Goal: Information Seeking & Learning: Learn about a topic

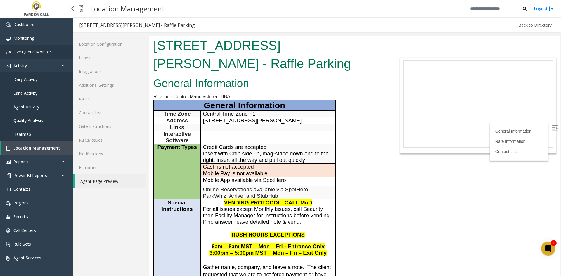
click at [32, 52] on span "Live Queue Monitor" at bounding box center [32, 52] width 38 height 6
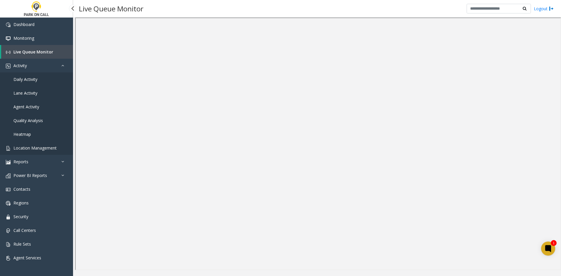
click at [37, 144] on link "Location Management" at bounding box center [36, 148] width 73 height 14
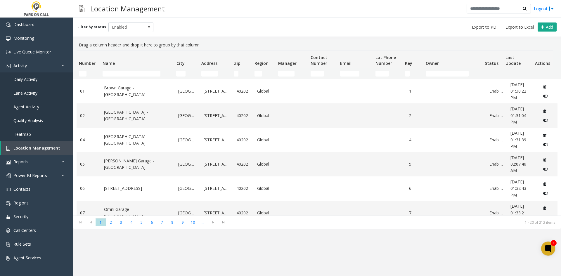
click at [126, 67] on th "Name" at bounding box center [137, 60] width 74 height 18
click at [122, 70] on td "Name Filter" at bounding box center [137, 73] width 74 height 11
click at [120, 73] on input "Name Filter" at bounding box center [132, 74] width 58 height 6
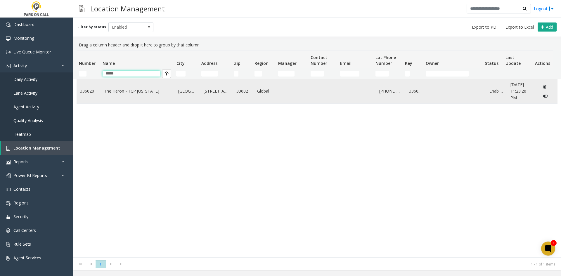
type input "*****"
click at [115, 91] on link "The Heron - TCP Florida" at bounding box center [137, 91] width 67 height 6
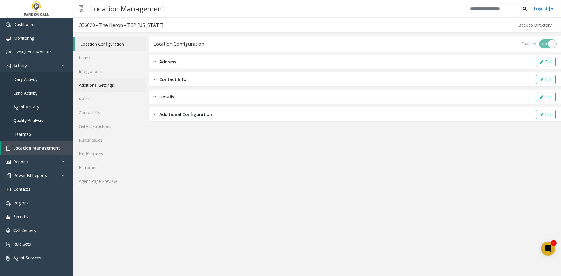
click at [111, 87] on link "Additional Settings" at bounding box center [109, 85] width 73 height 14
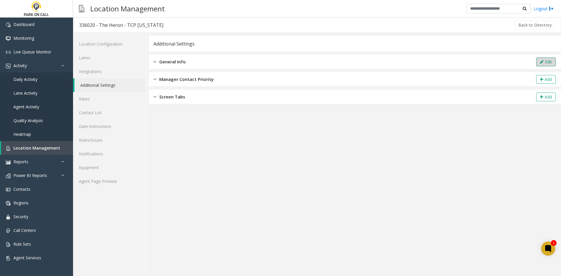
click at [536, 64] on button "Edit" at bounding box center [546, 62] width 20 height 9
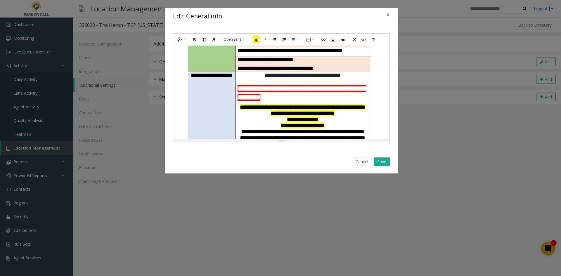
scroll to position [117, 0]
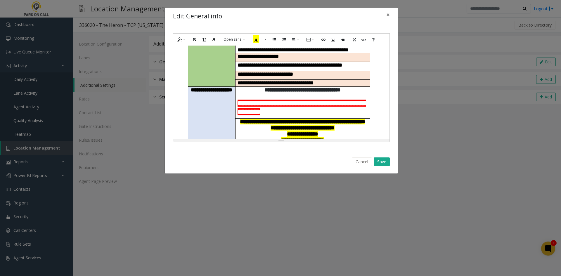
click at [301, 131] on span "**********" at bounding box center [302, 134] width 31 height 6
click at [379, 161] on button "Save" at bounding box center [382, 161] width 16 height 9
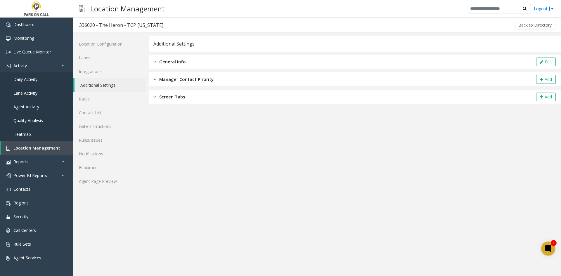
click at [131, 28] on div "336020 - The Heron - TCP Florida" at bounding box center [121, 25] width 84 height 8
drag, startPoint x: 131, startPoint y: 28, endPoint x: 140, endPoint y: 27, distance: 10.0
click at [140, 27] on div "336020 - The Heron - TCP Florida" at bounding box center [121, 25] width 84 height 8
copy div "TCP Florida"
click at [30, 148] on span "Location Management" at bounding box center [36, 148] width 47 height 6
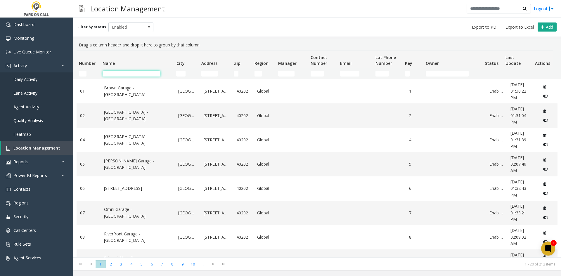
click at [152, 72] on input "Name Filter" at bounding box center [132, 74] width 58 height 6
paste input "**********"
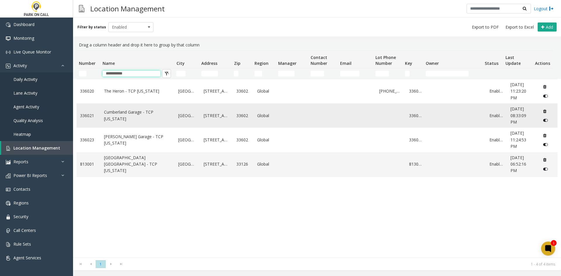
type input "**********"
click at [133, 113] on link "Cumberland Garage - TCP [US_STATE]" at bounding box center [137, 115] width 67 height 13
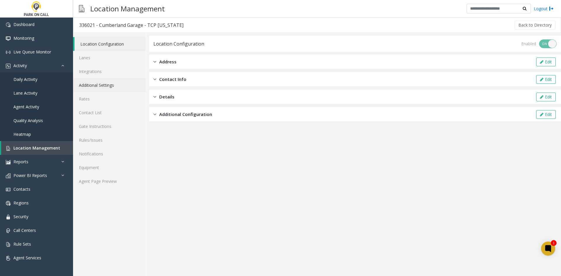
click at [109, 87] on link "Additional Settings" at bounding box center [109, 85] width 73 height 14
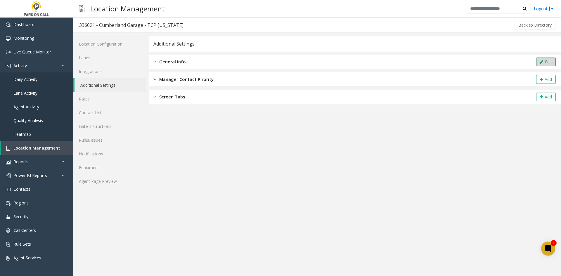
click at [540, 58] on button "Edit" at bounding box center [546, 62] width 20 height 9
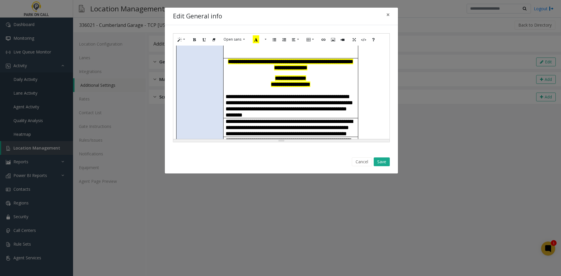
scroll to position [146, 0]
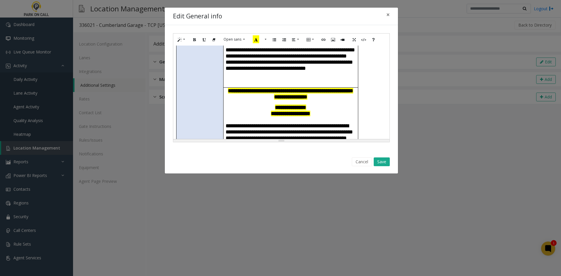
click at [275, 105] on span "**********" at bounding box center [290, 111] width 39 height 12
click at [378, 166] on button "Save" at bounding box center [382, 161] width 16 height 9
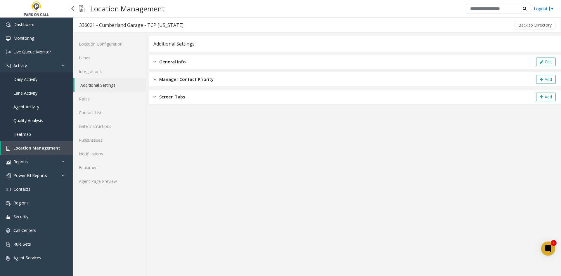
click at [38, 149] on span "Location Management" at bounding box center [36, 148] width 47 height 6
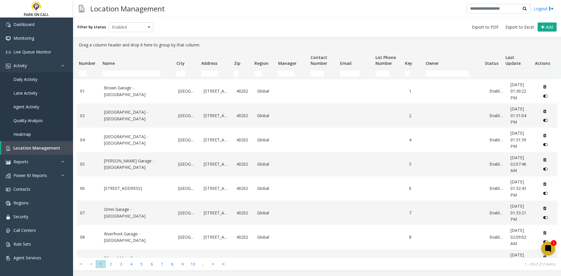
click at [114, 77] on td "Name Filter" at bounding box center [137, 73] width 74 height 11
click at [113, 75] on input "Name Filter" at bounding box center [132, 74] width 58 height 6
paste input "**********"
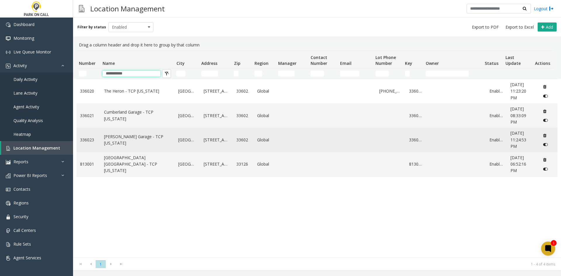
type input "**********"
click at [119, 138] on link "[PERSON_NAME] Garage - TCP [US_STATE]" at bounding box center [137, 139] width 67 height 13
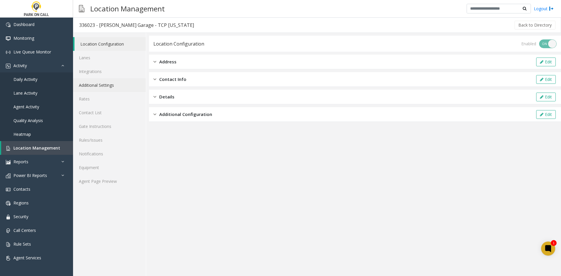
click at [107, 85] on link "Additional Settings" at bounding box center [109, 85] width 73 height 14
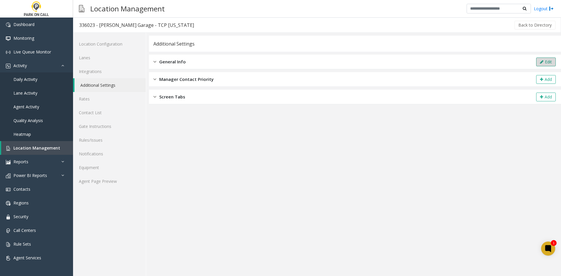
click at [538, 63] on button "Edit" at bounding box center [546, 62] width 20 height 9
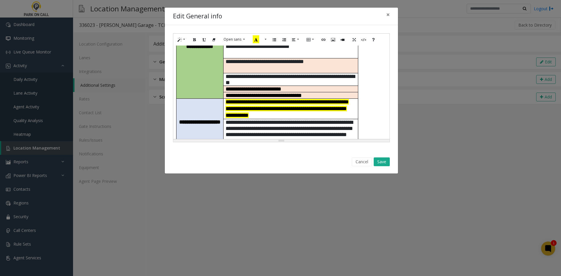
scroll to position [146, 0]
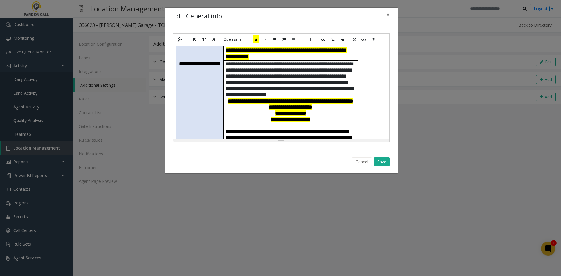
click at [271, 110] on span "**********" at bounding box center [290, 116] width 39 height 12
click at [290, 110] on span "**********" at bounding box center [290, 116] width 39 height 12
click at [338, 98] on p "**********" at bounding box center [290, 104] width 130 height 12
click at [291, 110] on span "**********" at bounding box center [290, 116] width 39 height 12
click at [377, 158] on button "Save" at bounding box center [382, 161] width 16 height 9
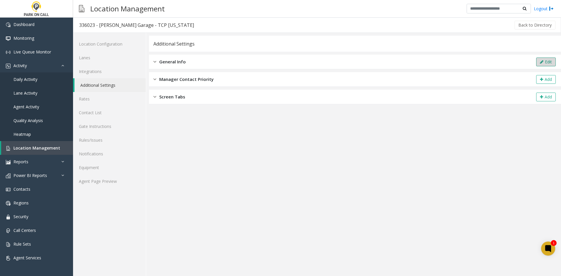
click at [546, 58] on button "Edit" at bounding box center [546, 62] width 20 height 9
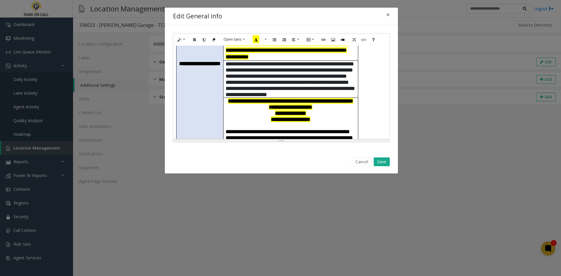
click at [325, 110] on p "**********" at bounding box center [290, 116] width 130 height 12
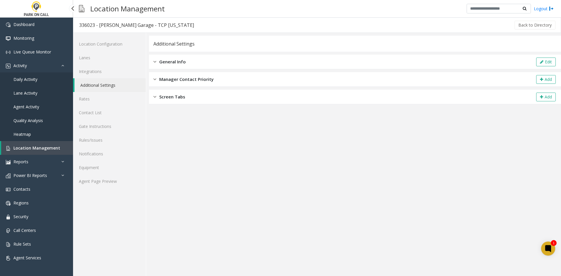
click at [46, 150] on span "Location Management" at bounding box center [36, 148] width 47 height 6
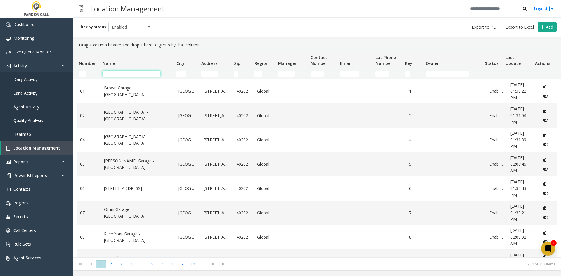
click at [143, 72] on input "Name Filter" at bounding box center [132, 74] width 58 height 6
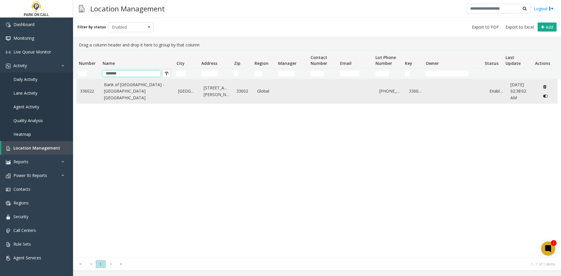
type input "*******"
click at [138, 92] on link "Bank of America Plaza - Universal Parking Tampa" at bounding box center [137, 91] width 67 height 20
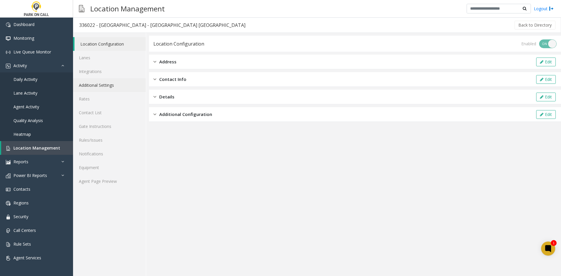
click at [123, 85] on link "Additional Settings" at bounding box center [109, 85] width 73 height 14
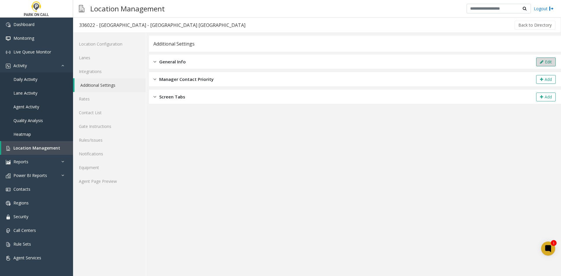
click at [539, 59] on button "Edit" at bounding box center [546, 62] width 20 height 9
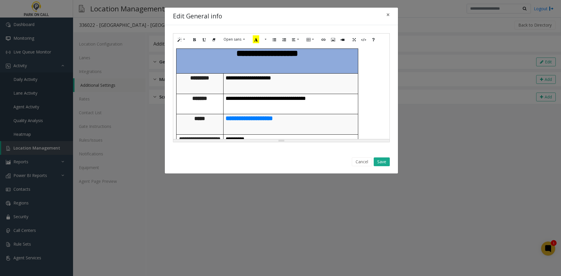
click at [283, 135] on p "*********" at bounding box center [290, 139] width 130 height 8
click at [376, 159] on button "Save" at bounding box center [382, 161] width 16 height 9
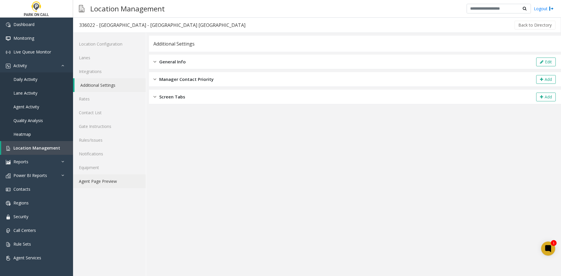
click at [98, 178] on link "Agent Page Preview" at bounding box center [109, 181] width 73 height 14
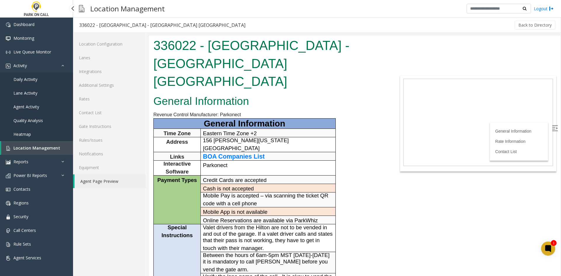
click at [29, 81] on span "Daily Activity" at bounding box center [25, 80] width 24 height 6
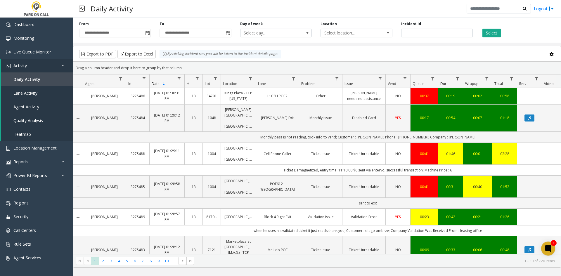
click at [148, 34] on span "Toggle popup" at bounding box center [147, 33] width 5 height 5
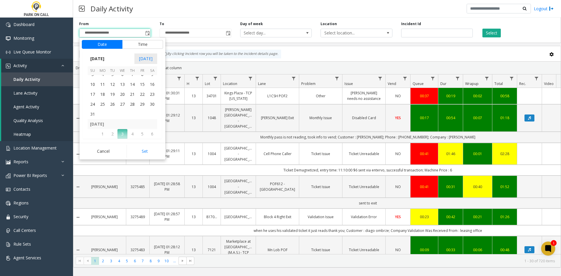
scroll to position [104755, 0]
click at [94, 107] on span "24" at bounding box center [93, 109] width 10 height 10
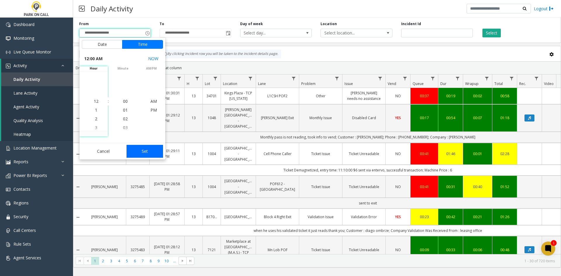
click at [147, 149] on button "Set" at bounding box center [144, 151] width 37 height 13
type input "**********"
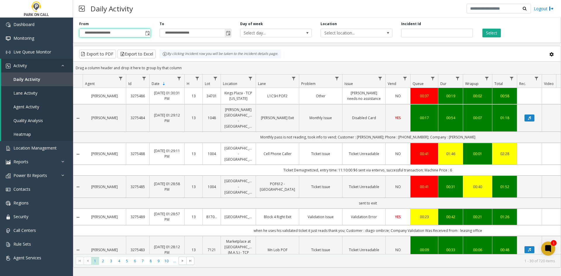
click at [225, 34] on span "Toggle popup" at bounding box center [228, 32] width 6 height 9
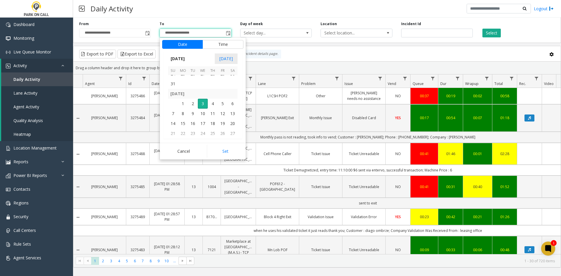
scroll to position [104785, 0]
click at [176, 82] on span "24" at bounding box center [173, 79] width 10 height 10
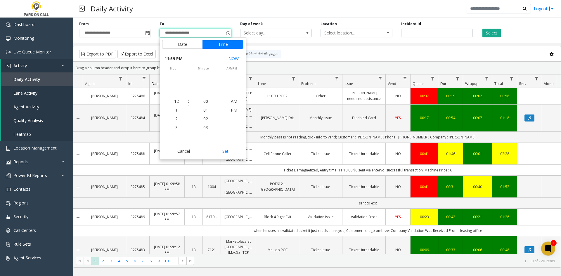
scroll to position [9, 0]
click at [232, 153] on button "Set" at bounding box center [225, 151] width 37 height 13
type input "**********"
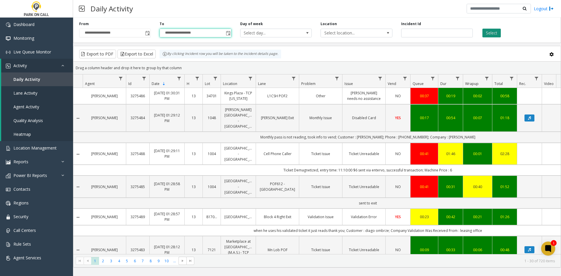
click at [490, 36] on button "Select" at bounding box center [491, 33] width 18 height 9
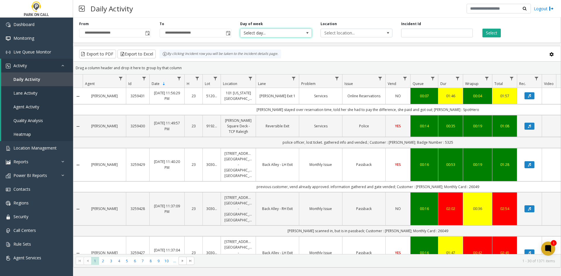
click at [278, 31] on span "Select day..." at bounding box center [268, 33] width 57 height 8
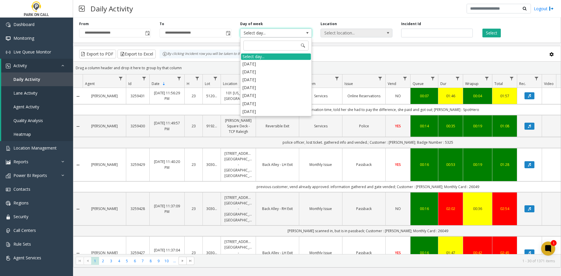
click at [353, 32] on span "Select location..." at bounding box center [349, 33] width 57 height 8
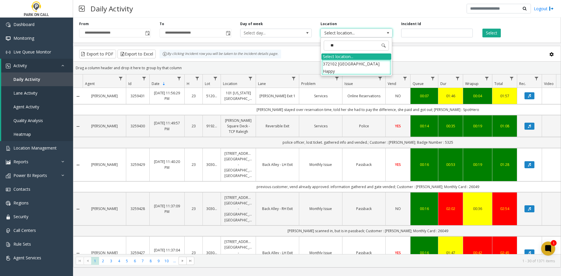
type input "***"
click at [344, 67] on li "372102 [GEOGRAPHIC_DATA] Happy" at bounding box center [356, 67] width 70 height 15
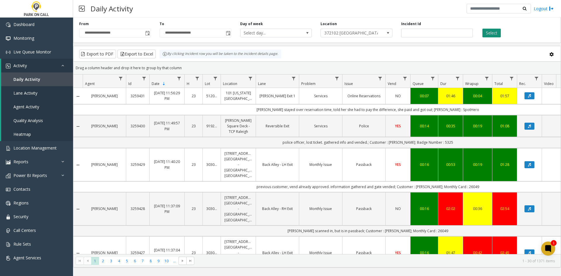
click at [495, 35] on button "Select" at bounding box center [491, 33] width 18 height 9
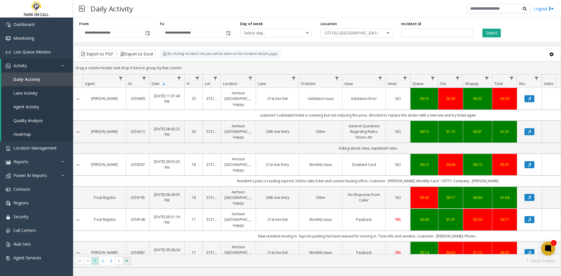
click at [127, 261] on span "Go to the last page" at bounding box center [126, 260] width 5 height 5
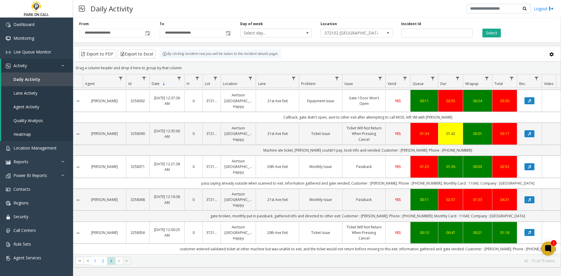
scroll to position [332, 0]
click at [104, 264] on span "2" at bounding box center [103, 261] width 8 height 8
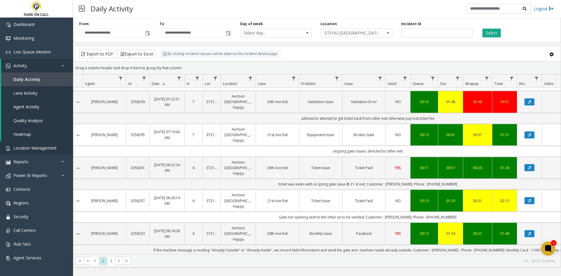
scroll to position [377, 0]
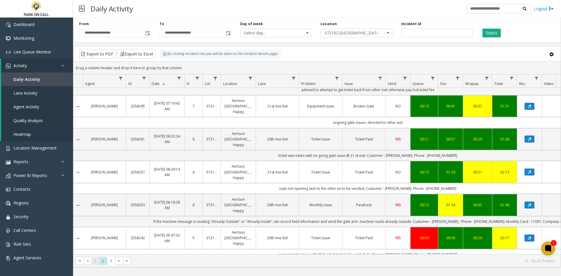
click at [91, 260] on span "1" at bounding box center [95, 261] width 8 height 8
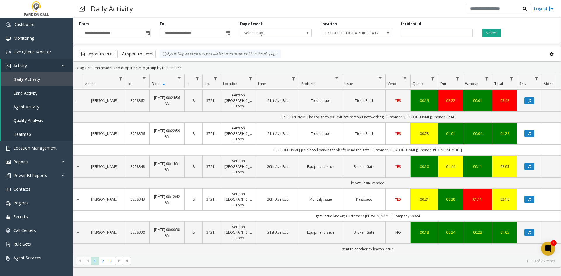
scroll to position [783, 0]
click at [100, 261] on span "2" at bounding box center [103, 261] width 8 height 8
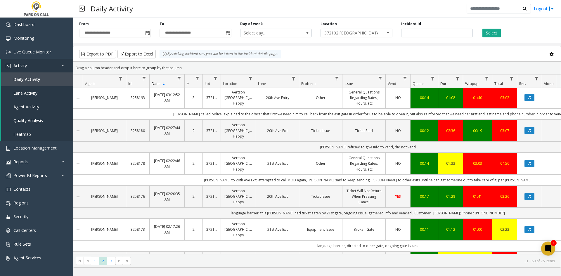
scroll to position [815, 0]
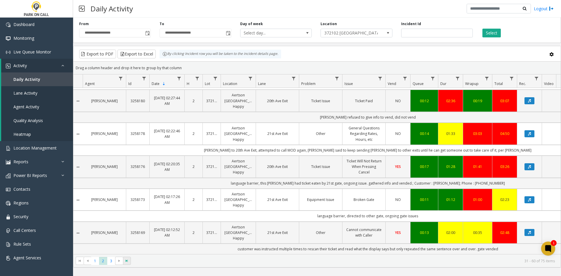
click at [126, 260] on span "Go to the last page" at bounding box center [126, 260] width 5 height 5
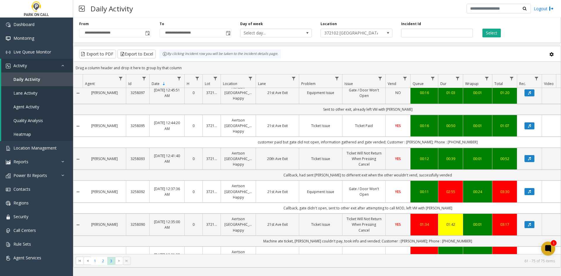
scroll to position [263, 0]
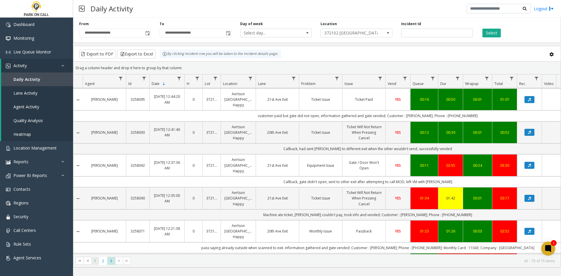
click at [97, 262] on span "1" at bounding box center [95, 261] width 8 height 8
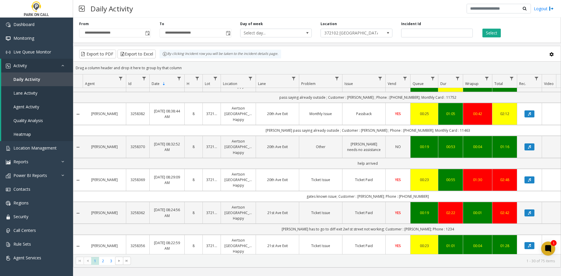
scroll to position [783, 0]
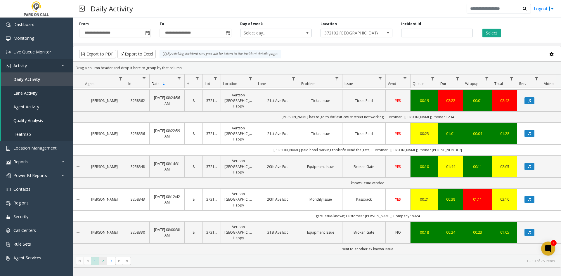
click at [103, 261] on span "2" at bounding box center [103, 261] width 8 height 8
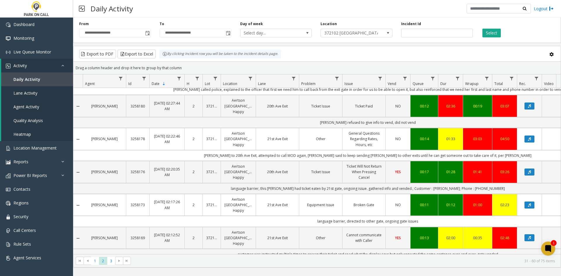
scroll to position [815, 0]
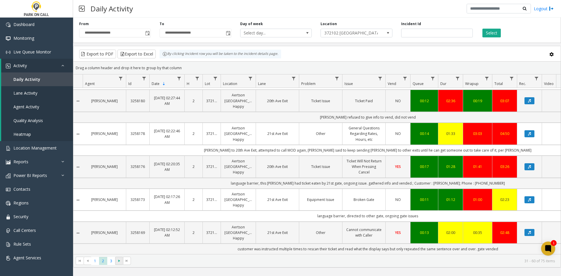
click at [116, 263] on span at bounding box center [119, 261] width 8 height 8
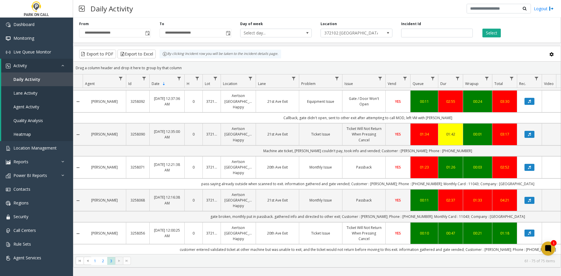
scroll to position [332, 0]
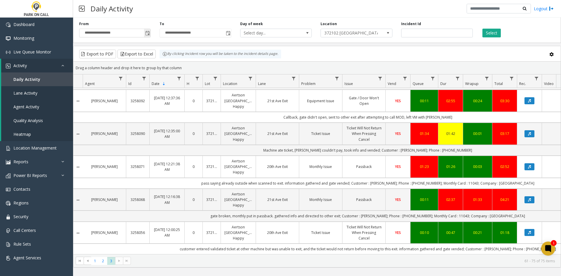
click at [150, 35] on span "Toggle popup" at bounding box center [147, 33] width 5 height 5
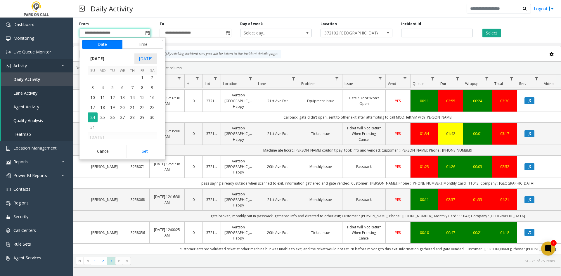
scroll to position [104755, 0]
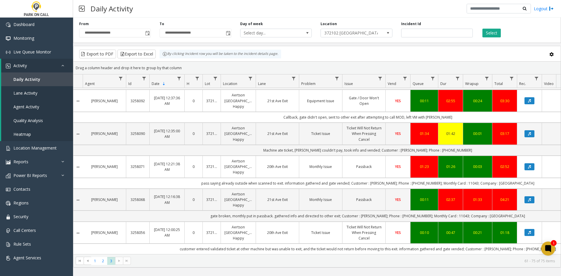
click at [288, 276] on html "**********" at bounding box center [280, 138] width 561 height 276
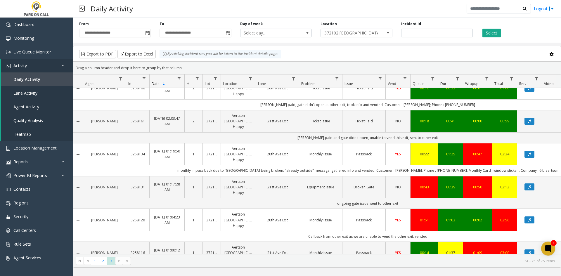
scroll to position [0, 0]
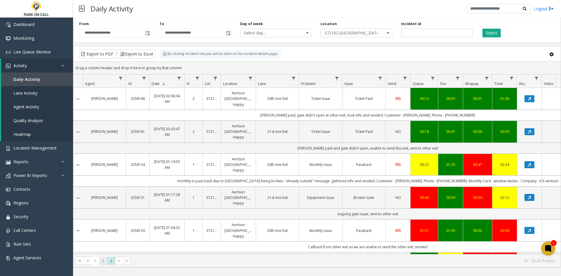
click at [103, 260] on span "2" at bounding box center [103, 261] width 8 height 8
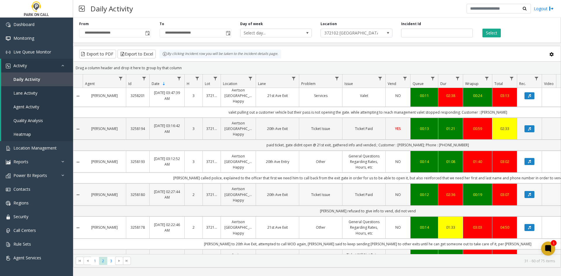
scroll to position [727, 0]
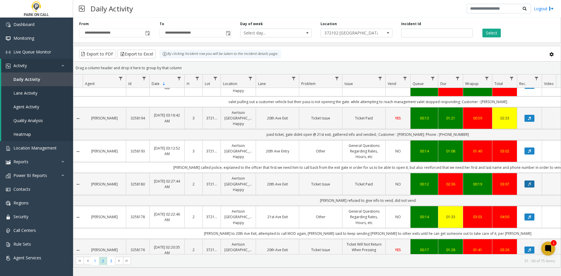
click at [528, 183] on icon "Data table" at bounding box center [529, 184] width 3 height 4
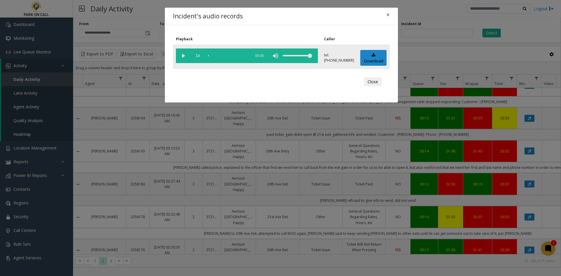
click at [186, 51] on vg-play-pause at bounding box center [183, 55] width 15 height 15
click at [197, 59] on span "1x" at bounding box center [197, 55] width 15 height 15
click at [197, 59] on span "1.5x" at bounding box center [197, 55] width 15 height 15
click at [194, 55] on span "2x" at bounding box center [197, 55] width 15 height 15
click at [194, 55] on span "0.5x" at bounding box center [197, 55] width 15 height 15
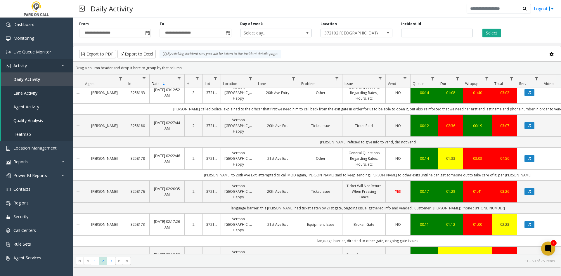
scroll to position [757, 0]
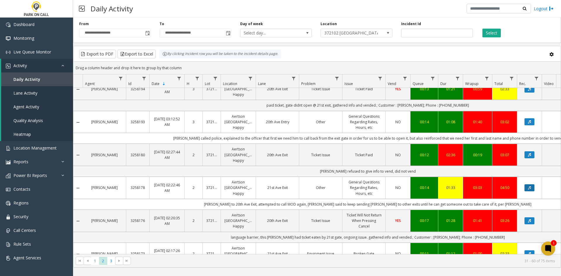
click at [527, 185] on button "Data table" at bounding box center [529, 187] width 10 height 7
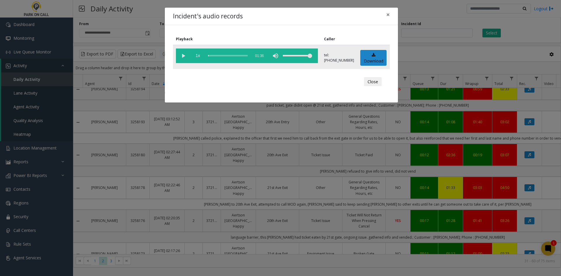
click at [179, 53] on vg-play-pause at bounding box center [183, 55] width 15 height 15
click at [180, 55] on vg-play-pause at bounding box center [183, 55] width 15 height 15
click at [181, 58] on vg-play-pause at bounding box center [183, 55] width 15 height 15
click at [281, 131] on div "Incident's audio records × Playback Caller 1x 01:36 tel:3721029004 Download Clo…" at bounding box center [280, 138] width 561 height 276
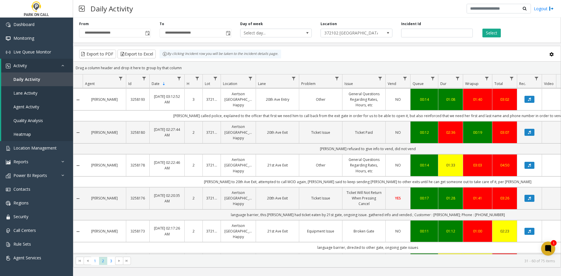
scroll to position [786, 0]
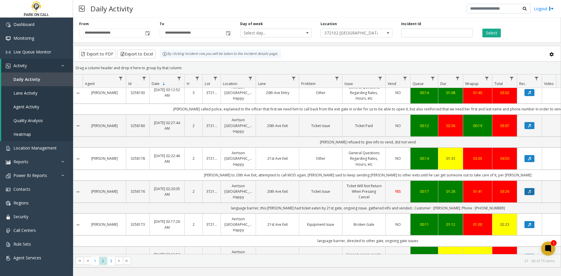
click at [531, 191] on icon "Data table" at bounding box center [529, 192] width 3 height 4
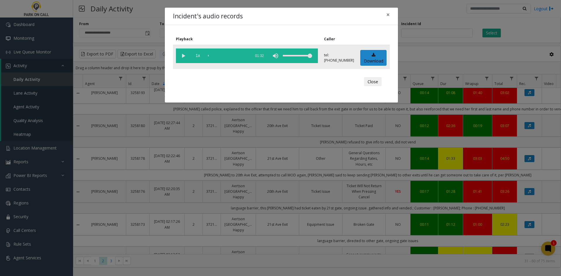
click at [185, 52] on vg-play-pause at bounding box center [183, 55] width 15 height 15
click at [200, 60] on span "1x" at bounding box center [197, 55] width 15 height 15
click at [200, 60] on span "1.5x" at bounding box center [197, 55] width 15 height 15
click at [198, 55] on span "2x" at bounding box center [197, 55] width 15 height 15
click at [198, 55] on span "0.5x" at bounding box center [197, 55] width 15 height 15
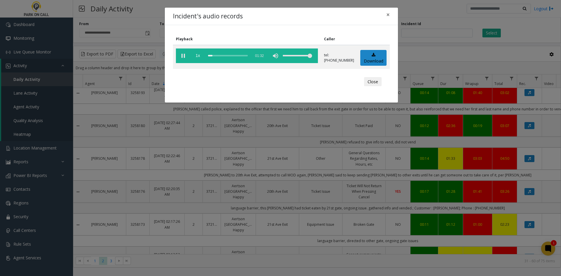
click at [242, 174] on div "Incident's audio records × Playback Caller 1x 01:32 tel:3721029002 Download Clo…" at bounding box center [280, 138] width 561 height 276
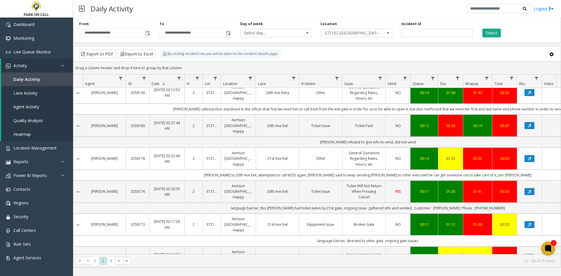
drag, startPoint x: 205, startPoint y: 160, endPoint x: 108, endPoint y: 157, distance: 96.7
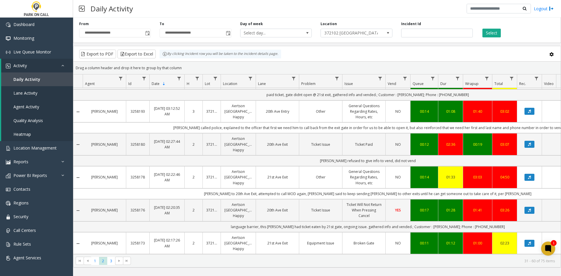
scroll to position [757, 0]
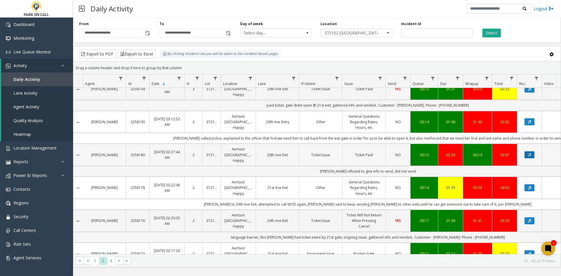
click at [529, 156] on icon "Data table" at bounding box center [529, 155] width 3 height 4
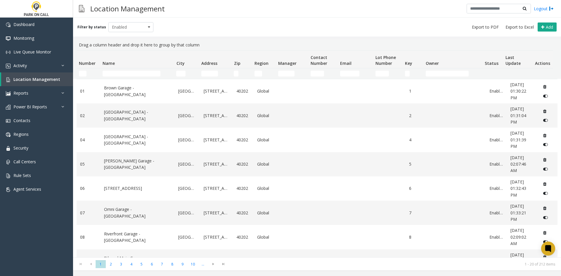
click at [124, 74] on input "Name Filter" at bounding box center [132, 74] width 58 height 6
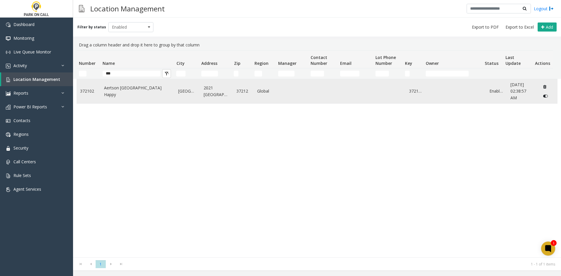
type input "***"
click at [116, 88] on link "Aertson [GEOGRAPHIC_DATA] Happy" at bounding box center [137, 91] width 67 height 13
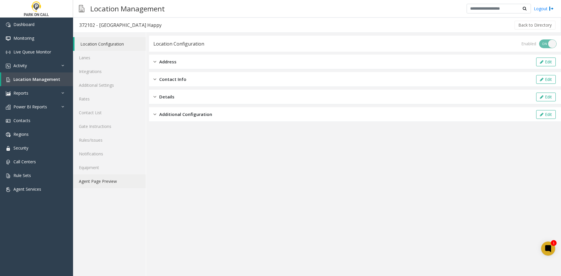
click at [112, 178] on link "Agent Page Preview" at bounding box center [109, 181] width 73 height 14
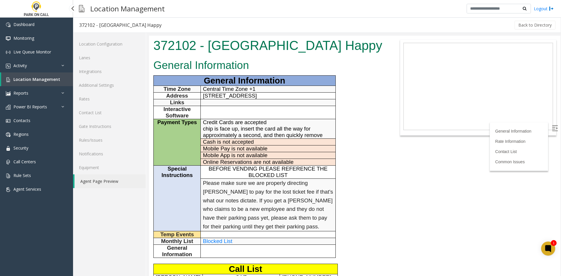
click at [60, 79] on link "Location Management" at bounding box center [37, 79] width 72 height 14
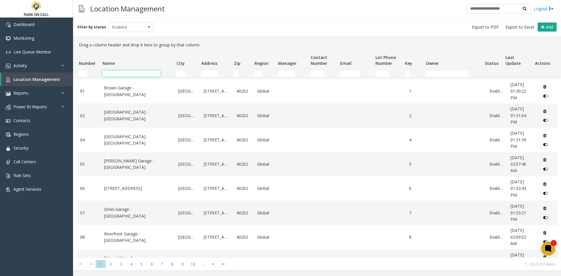
click at [155, 75] on input "Name Filter" at bounding box center [132, 74] width 58 height 6
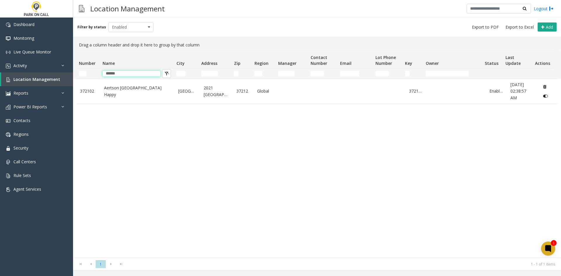
type input "******"
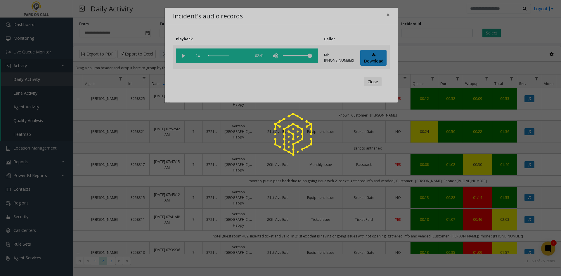
scroll to position [757, 0]
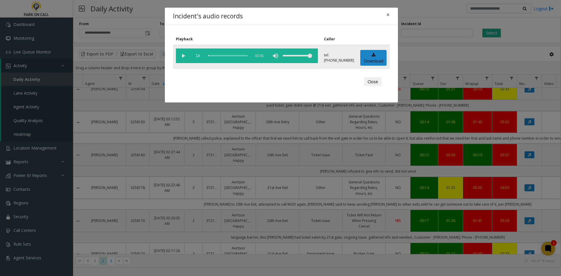
click at [182, 58] on vg-play-pause at bounding box center [183, 55] width 15 height 15
click at [182, 56] on vg-play-pause at bounding box center [183, 55] width 15 height 15
click at [186, 54] on vg-play-pause at bounding box center [183, 55] width 15 height 15
click at [386, 16] on span "×" at bounding box center [388, 15] width 4 height 8
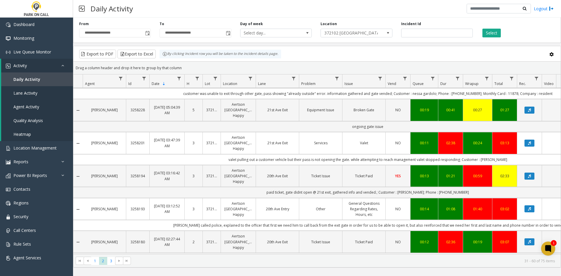
scroll to position [669, 0]
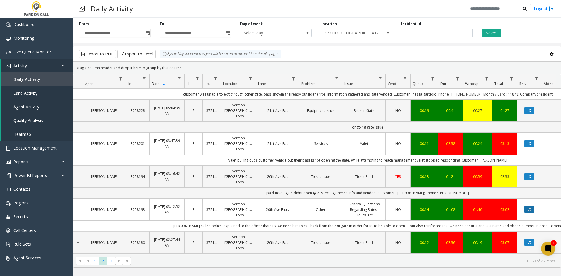
click at [531, 209] on button "Data table" at bounding box center [529, 209] width 10 height 7
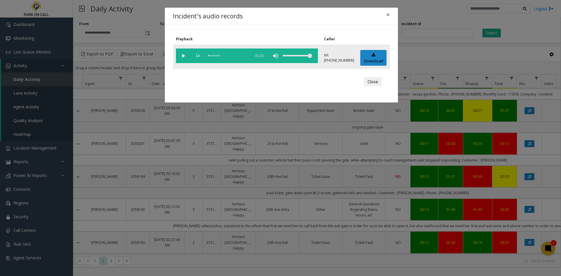
click at [182, 58] on vg-play-pause at bounding box center [183, 55] width 15 height 15
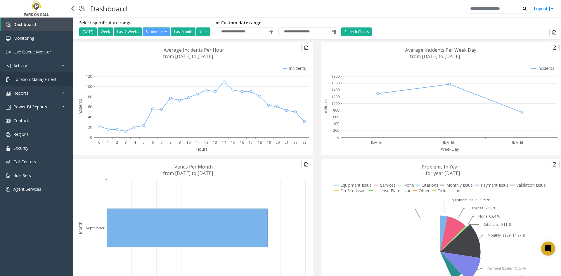
click at [43, 80] on span "Location Management" at bounding box center [34, 80] width 43 height 6
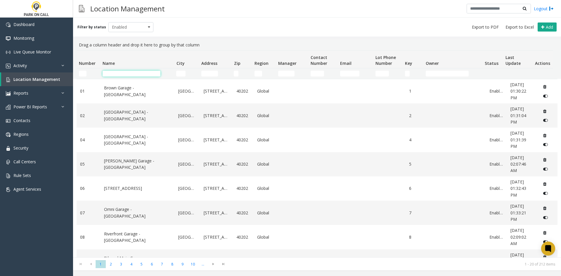
click at [123, 75] on input "Name Filter" at bounding box center [132, 74] width 58 height 6
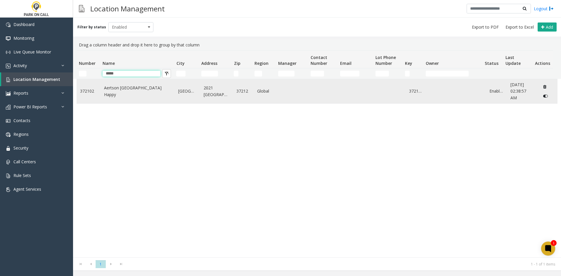
type input "*****"
click at [117, 93] on link "Aertson [GEOGRAPHIC_DATA] Happy" at bounding box center [137, 91] width 67 height 13
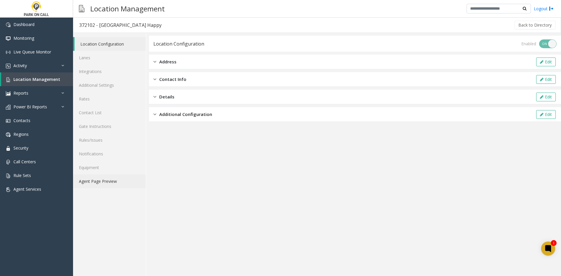
click at [115, 177] on link "Agent Page Preview" at bounding box center [109, 181] width 73 height 14
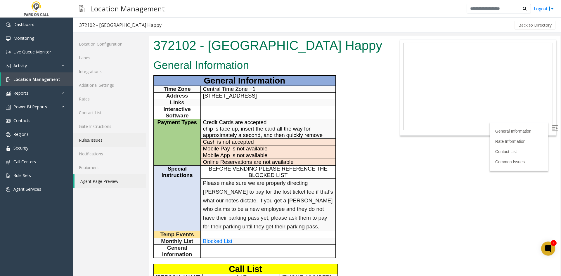
click at [99, 144] on link "Rules/Issues" at bounding box center [109, 140] width 73 height 14
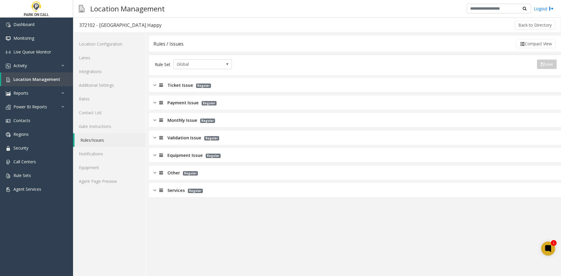
click at [189, 85] on span "Ticket Issue" at bounding box center [180, 85] width 26 height 7
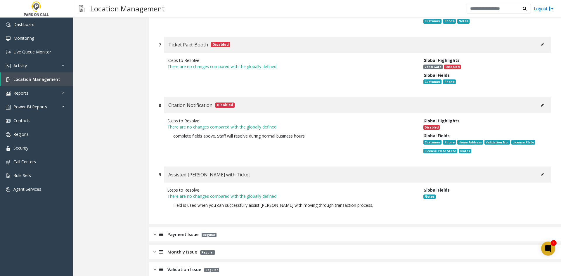
scroll to position [676, 0]
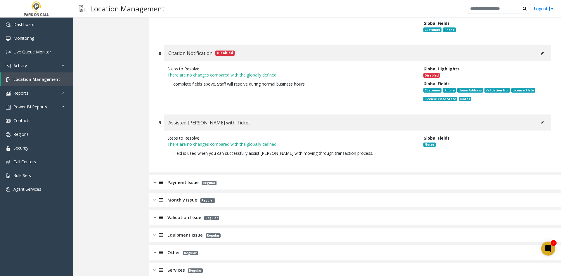
click at [182, 179] on span "Payment Issue" at bounding box center [182, 182] width 31 height 7
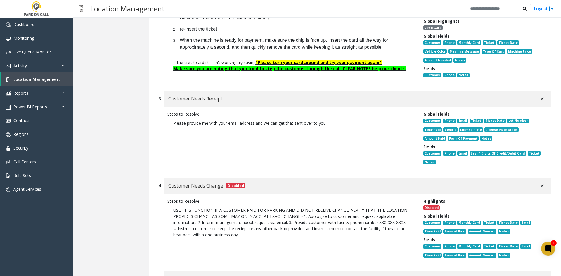
scroll to position [939, 0]
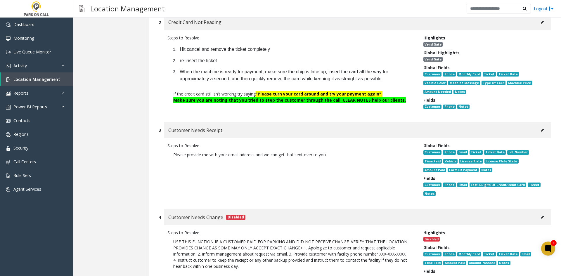
click at [540, 126] on button at bounding box center [541, 130] width 9 height 9
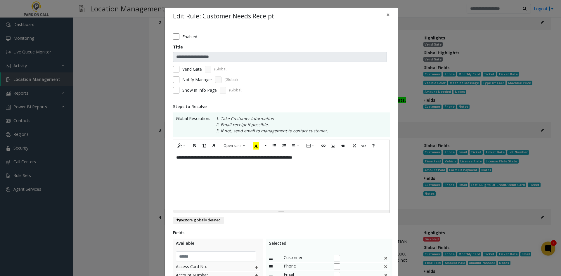
click at [472, 159] on div "**********" at bounding box center [280, 138] width 561 height 276
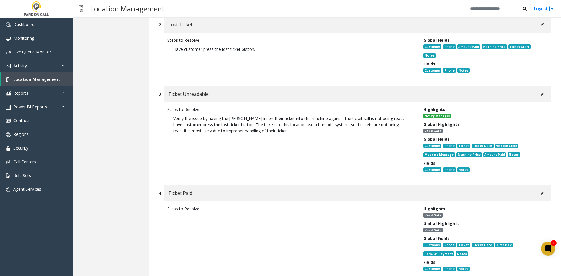
scroll to position [263, 0]
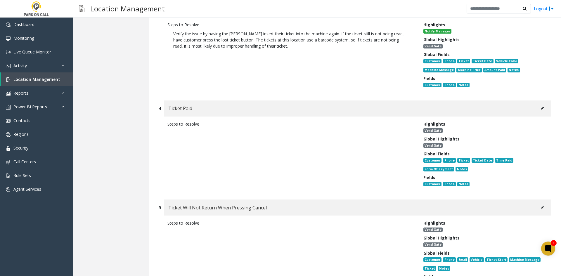
click at [534, 104] on div "Ticket Paid" at bounding box center [357, 108] width 387 height 16
click at [537, 104] on button at bounding box center [541, 108] width 9 height 9
type input "**********"
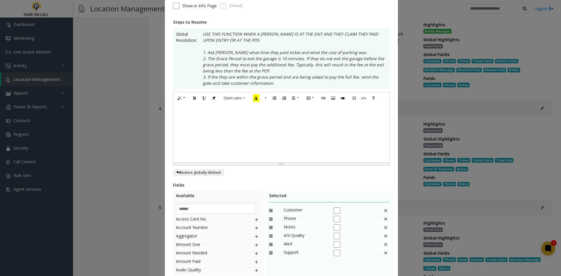
scroll to position [157, 0]
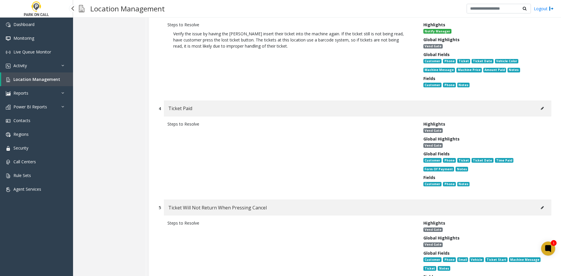
click at [54, 80] on span "Location Management" at bounding box center [36, 80] width 47 height 6
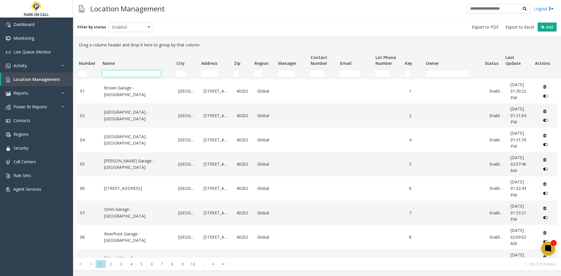
click at [143, 73] on input "Name Filter" at bounding box center [132, 74] width 58 height 6
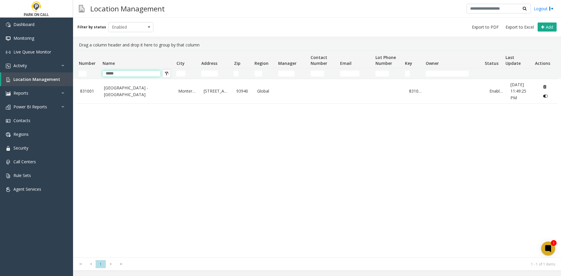
type input "*****"
click at [45, 65] on link "Activity" at bounding box center [36, 66] width 73 height 14
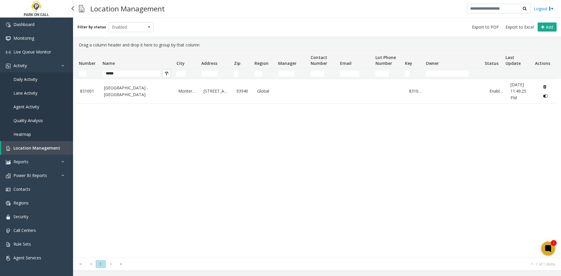
click at [34, 78] on span "Daily Activity" at bounding box center [25, 80] width 24 height 6
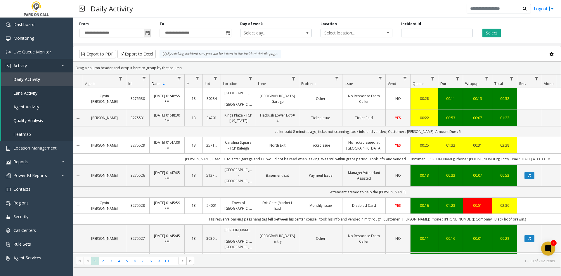
click at [150, 36] on span "Toggle popup" at bounding box center [147, 33] width 5 height 5
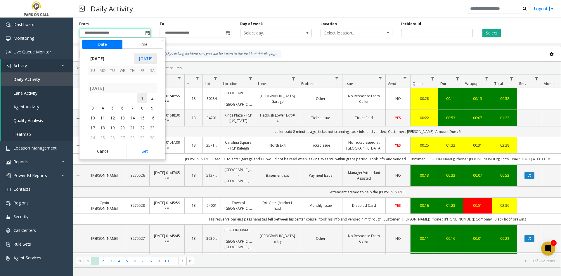
click at [145, 97] on span "1" at bounding box center [142, 98] width 10 height 10
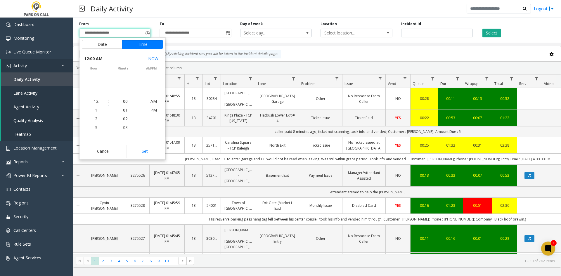
scroll to position [104744, 0]
click at [151, 155] on button "Set" at bounding box center [144, 151] width 37 height 13
type input "**********"
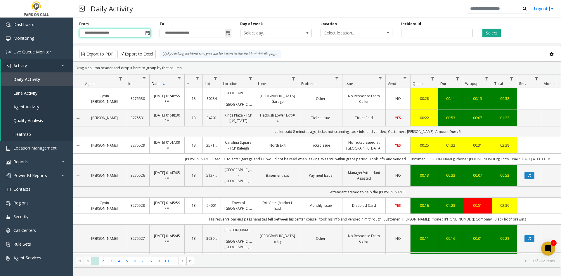
click at [226, 36] on span "Toggle popup" at bounding box center [228, 33] width 5 height 5
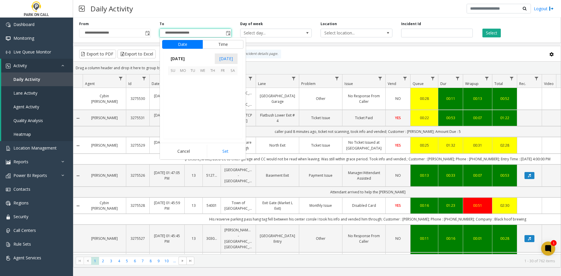
scroll to position [9, 0]
click at [173, 89] on span "31" at bounding box center [173, 89] width 10 height 10
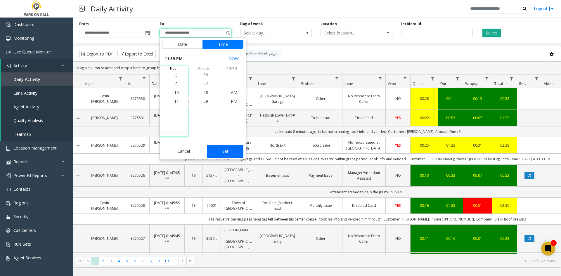
click at [221, 150] on button "Set" at bounding box center [225, 151] width 37 height 13
type input "**********"
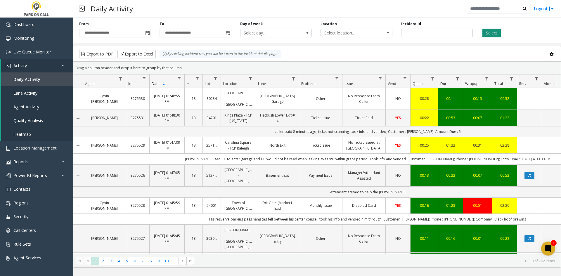
click at [491, 32] on button "Select" at bounding box center [491, 33] width 18 height 9
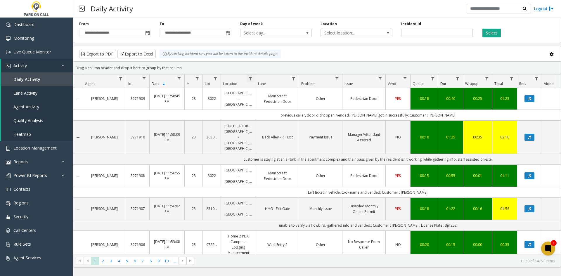
click at [248, 78] on span "Data table" at bounding box center [250, 78] width 5 height 5
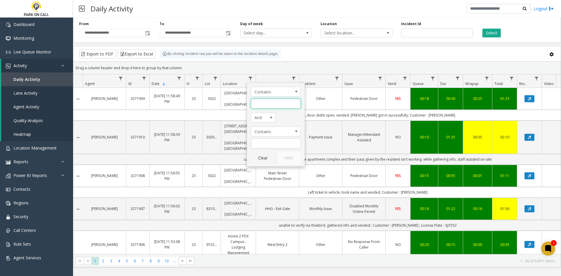
click at [256, 105] on input "Location Filter" at bounding box center [276, 104] width 50 height 10
type input "********"
click button "Filter" at bounding box center [289, 158] width 24 height 13
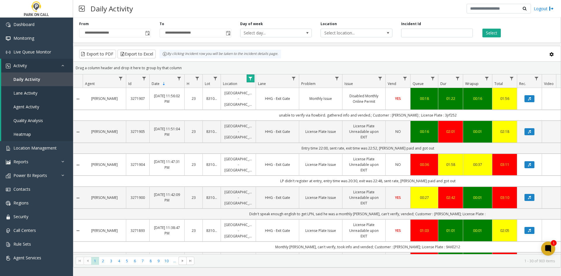
click at [250, 78] on span "Data table" at bounding box center [250, 78] width 5 height 5
click at [281, 104] on input "********" at bounding box center [276, 104] width 50 height 10
type input "**********"
click button "Filter" at bounding box center [289, 158] width 24 height 13
click at [152, 53] on button "Export to Excel" at bounding box center [136, 54] width 38 height 9
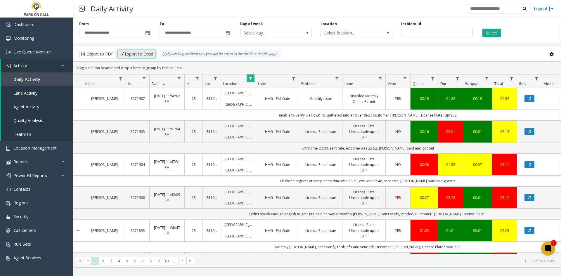
click at [140, 53] on button "Export to Excel" at bounding box center [136, 54] width 38 height 9
click at [475, 51] on div "Export to PDF Export to Excel By clicking Incident row you will be taken to the…" at bounding box center [316, 54] width 477 height 9
click at [241, 101] on link "Heritage Harbor Parking Garage - Monterey Bay Aquarium" at bounding box center [238, 98] width 28 height 17
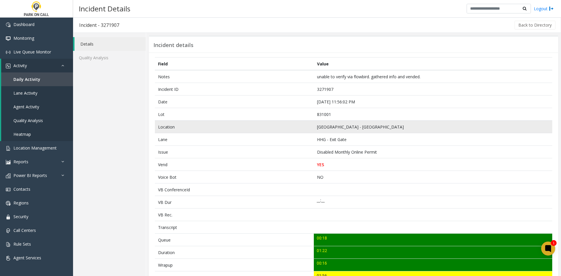
click at [380, 127] on td "Heritage Harbor Parking Garage - Monterey Bay Aquarium" at bounding box center [433, 127] width 238 height 13
drag, startPoint x: 380, startPoint y: 127, endPoint x: 419, endPoint y: 129, distance: 39.2
click at [419, 129] on td "Heritage Harbor Parking Garage - Monterey Bay Aquarium" at bounding box center [433, 127] width 238 height 13
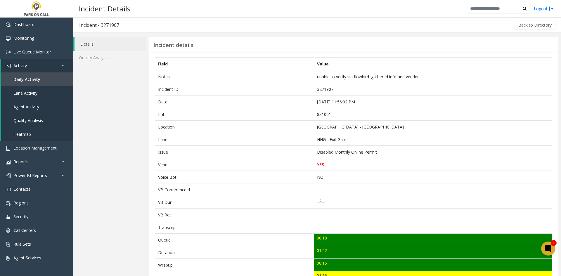
copy td "Monterey Bay Aquarium"
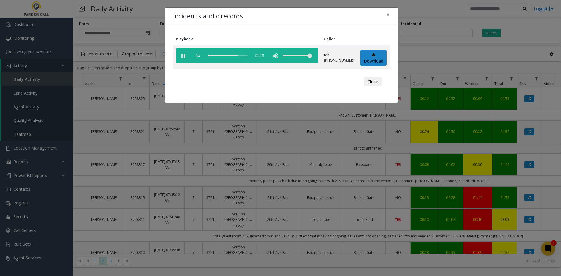
scroll to position [669, 0]
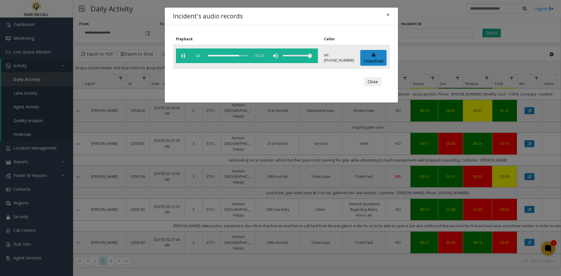
click at [177, 56] on vg-play-pause at bounding box center [183, 55] width 15 height 15
click at [149, 152] on div "Incident's audio records × Playback Caller 1x 01:15 tel:3721029001 Download Clo…" at bounding box center [280, 138] width 561 height 276
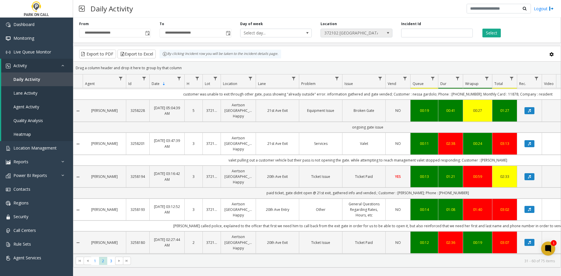
click at [359, 34] on span "372102 Aertson Midtown - Park Happy" at bounding box center [349, 33] width 57 height 8
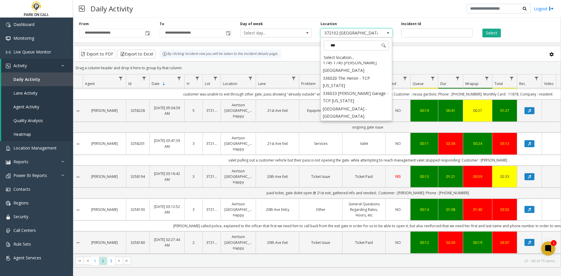
scroll to position [0, 0]
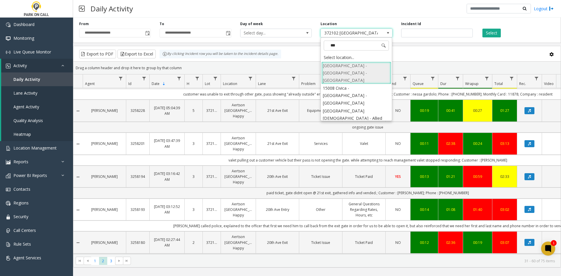
type input "****"
click at [356, 70] on li "831001 Heritage Harbor Parking Garage - Monterey Bay Aquarium" at bounding box center [356, 69] width 70 height 15
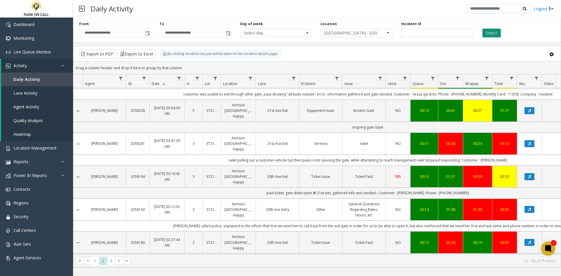
click at [488, 37] on button "Select" at bounding box center [491, 33] width 18 height 9
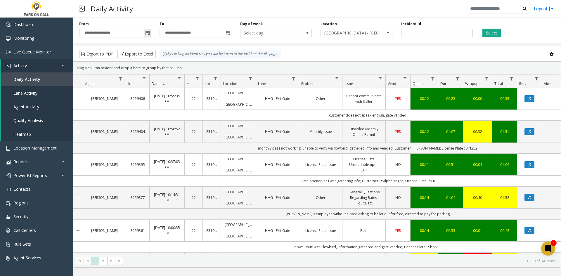
click at [142, 33] on input "**********" at bounding box center [114, 33] width 71 height 8
click at [145, 34] on span "Toggle popup" at bounding box center [147, 33] width 5 height 5
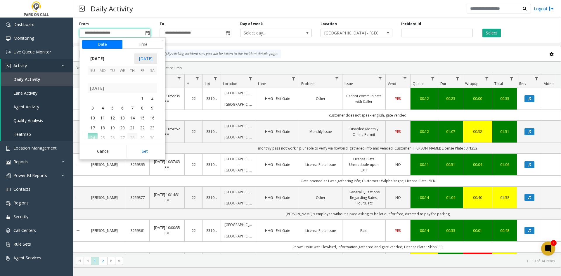
scroll to position [104755, 0]
click at [229, 34] on span "Toggle popup" at bounding box center [228, 33] width 5 height 5
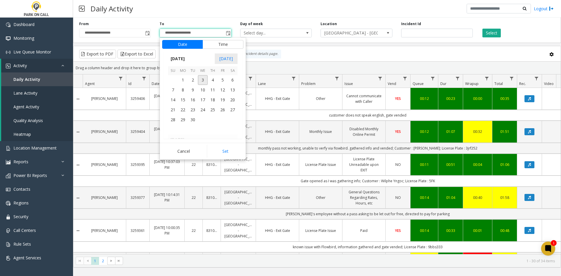
scroll to position [104785, 0]
click at [235, 79] on span "30" at bounding box center [232, 79] width 10 height 10
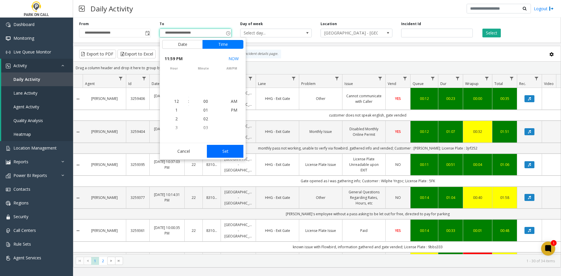
scroll to position [9, 0]
click at [224, 152] on button "Set" at bounding box center [225, 151] width 37 height 13
type input "**********"
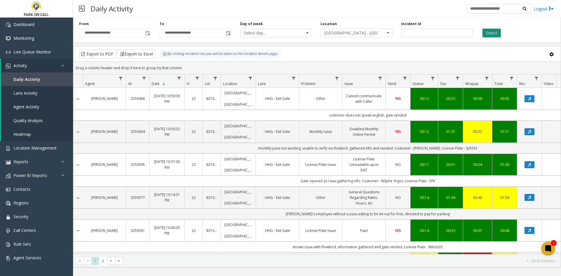
click at [489, 31] on button "Select" at bounding box center [491, 33] width 18 height 9
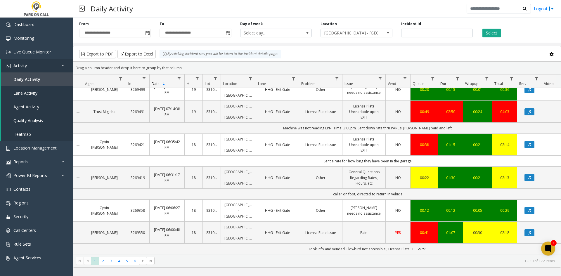
scroll to position [940, 0]
click at [105, 262] on span "2" at bounding box center [103, 261] width 8 height 8
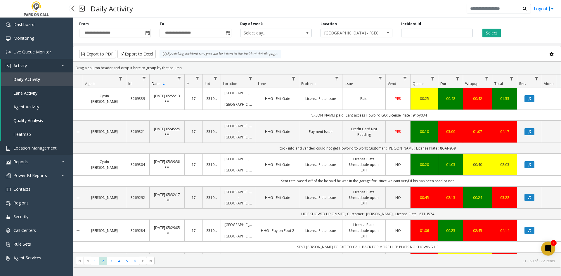
click at [38, 147] on span "Location Management" at bounding box center [34, 148] width 43 height 6
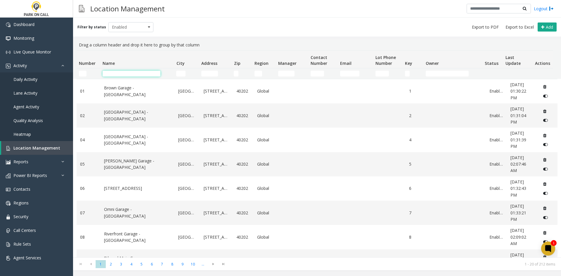
click at [133, 74] on input "Name Filter" at bounding box center [132, 74] width 58 height 6
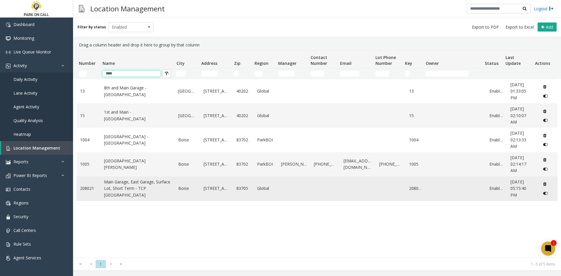
type input "****"
click at [121, 194] on link "Main Garage, East Garage, Surface Lot, Short Term - TCP Boise Airport" at bounding box center [137, 189] width 67 height 20
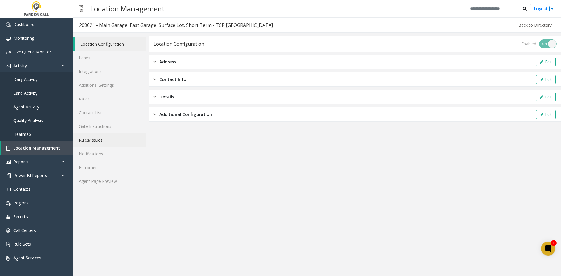
click at [91, 140] on link "Rules/Issues" at bounding box center [109, 140] width 73 height 14
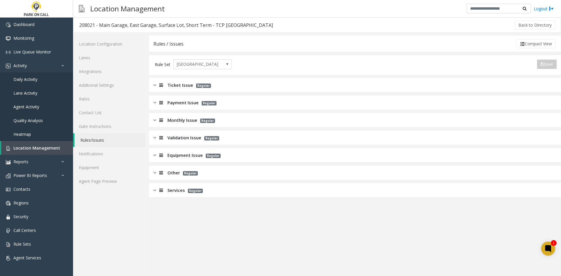
click at [180, 92] on div "Ticket Issue Regular" at bounding box center [355, 85] width 412 height 15
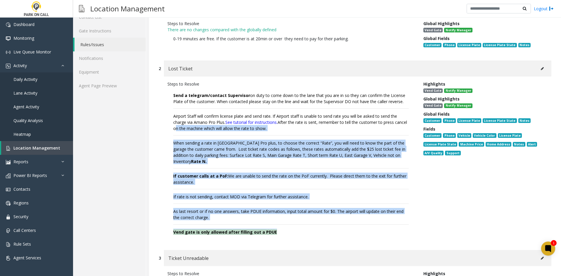
scroll to position [88, 0]
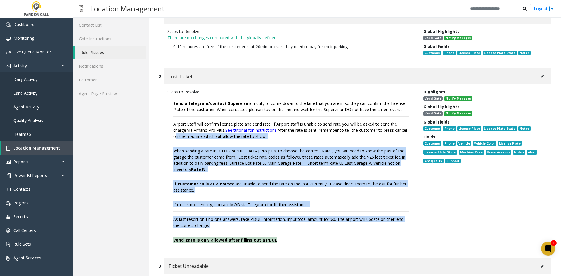
drag, startPoint x: 298, startPoint y: 178, endPoint x: 185, endPoint y: 134, distance: 121.7
click at [185, 134] on p "Send a telegram/contact Supervisor on duty to come down to the lane that you ar…" at bounding box center [290, 171] width 247 height 153
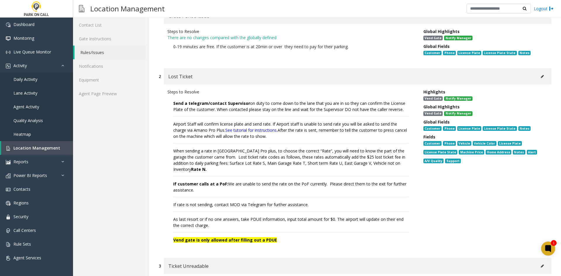
click at [176, 121] on font "Airport Staff will confirm license plate and send rate. If Airport staff is una…" at bounding box center [285, 126] width 224 height 13
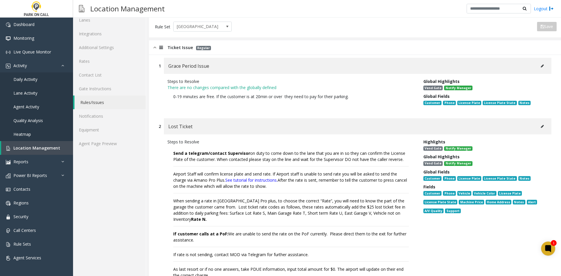
scroll to position [0, 0]
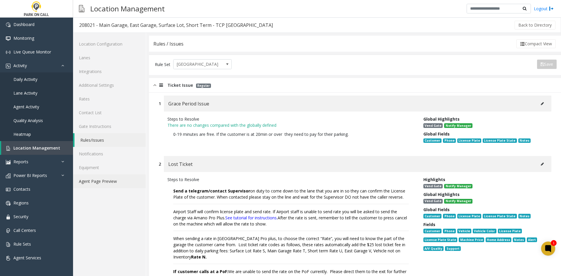
click at [130, 184] on link "Agent Page Preview" at bounding box center [109, 181] width 73 height 14
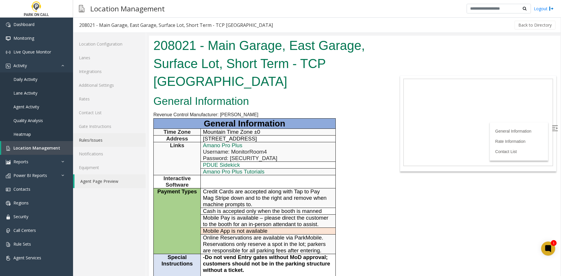
click at [118, 143] on link "Rules/Issues" at bounding box center [109, 140] width 73 height 14
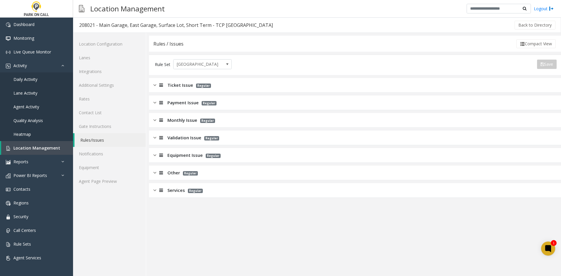
drag, startPoint x: 186, startPoint y: 98, endPoint x: 186, endPoint y: 104, distance: 5.3
click at [186, 104] on div "Payment Issue Regular" at bounding box center [355, 102] width 412 height 15
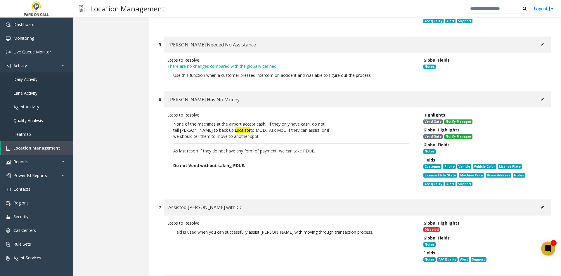
scroll to position [526, 0]
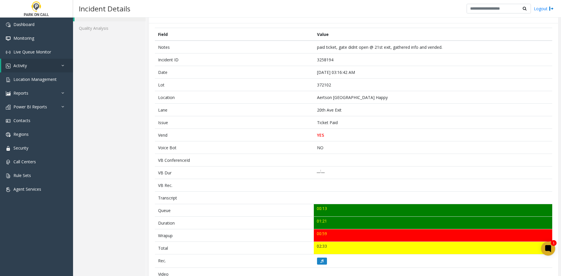
scroll to position [146, 0]
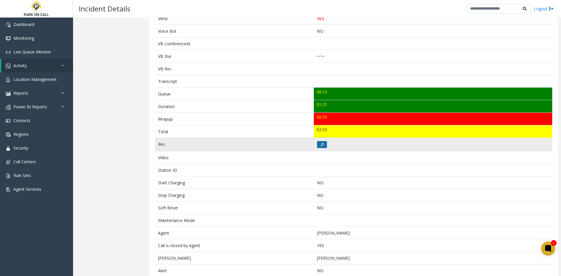
click at [323, 142] on button at bounding box center [322, 144] width 10 height 7
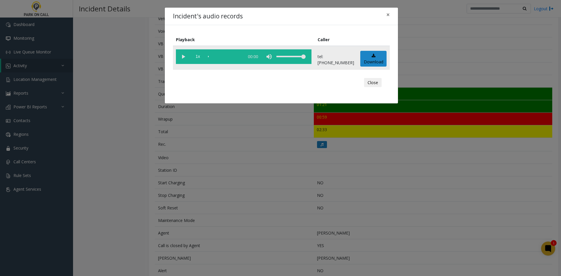
click at [178, 56] on vg-play-pause at bounding box center [183, 56] width 15 height 15
drag, startPoint x: 298, startPoint y: 55, endPoint x: 289, endPoint y: 59, distance: 10.2
click at [289, 59] on div "volume level" at bounding box center [290, 56] width 29 height 15
drag, startPoint x: 295, startPoint y: 56, endPoint x: 312, endPoint y: 57, distance: 17.0
click at [305, 57] on div "volume level" at bounding box center [290, 56] width 29 height 15
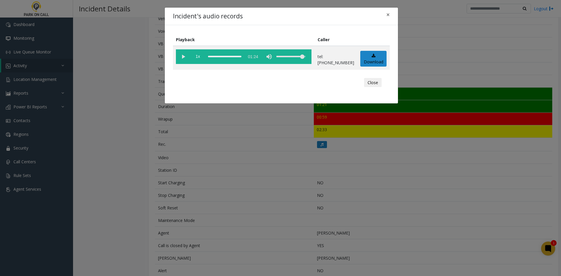
drag, startPoint x: 449, startPoint y: 53, endPoint x: 446, endPoint y: 55, distance: 3.9
click at [446, 55] on div "Incident's audio records × Playback Caller 1x 01:24 tel:[PHONE_NUMBER] Download…" at bounding box center [280, 138] width 561 height 276
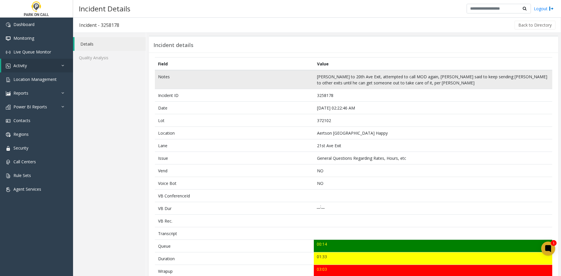
click at [158, 77] on td "Notes" at bounding box center [234, 79] width 159 height 19
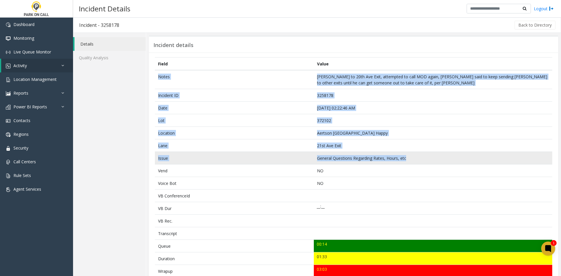
drag, startPoint x: 158, startPoint y: 77, endPoint x: 425, endPoint y: 163, distance: 280.3
click at [425, 163] on tbody "Notes Sent [PERSON_NAME] to 20th Ave Exit, attempted to call MOD again, [PERSON…" at bounding box center [353, 243] width 397 height 346
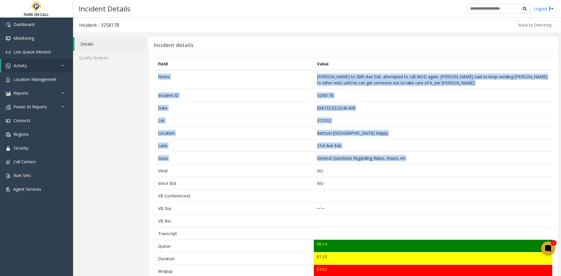
copy tbody "Notes [PERSON_NAME] to 20th Ave Exit, attempted to call MOD again, [PERSON_NAME…"
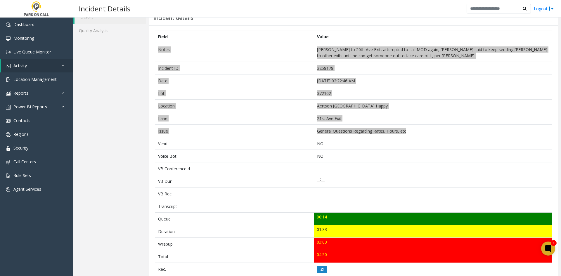
scroll to position [146, 0]
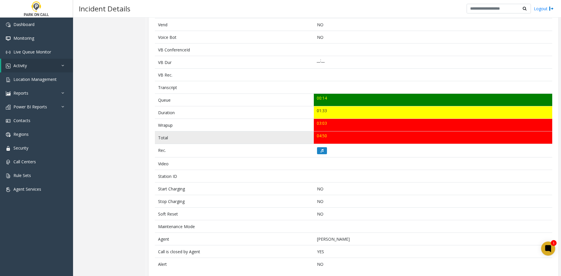
drag, startPoint x: 157, startPoint y: 100, endPoint x: 424, endPoint y: 135, distance: 269.5
click at [335, 136] on tbody "Notes Sent [PERSON_NAME] to 20th Ave Exit, attempted to call MOD again, [PERSON…" at bounding box center [353, 97] width 397 height 346
copy tbody "Queue 00:14 Duration 01:33 Wrapup 03:03 Total 04:50"
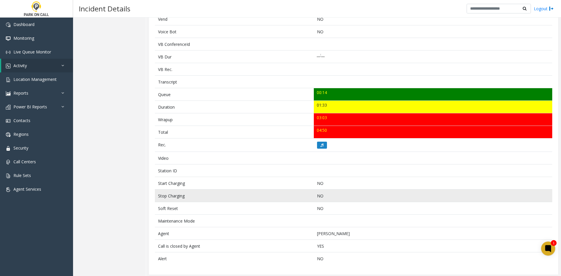
scroll to position [153, 0]
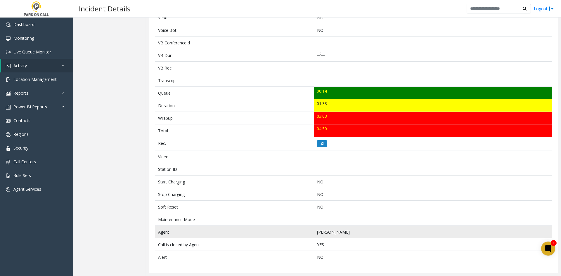
drag, startPoint x: 352, startPoint y: 232, endPoint x: 158, endPoint y: 233, distance: 194.2
click at [158, 233] on tr "Agent [PERSON_NAME]" at bounding box center [353, 232] width 397 height 13
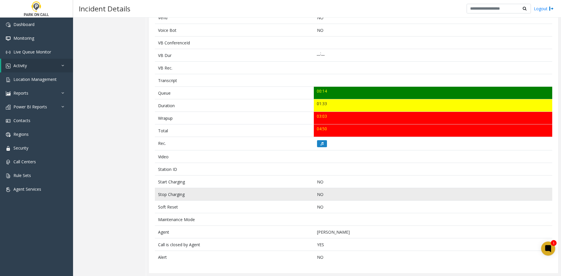
copy tr "Agent [PERSON_NAME]"
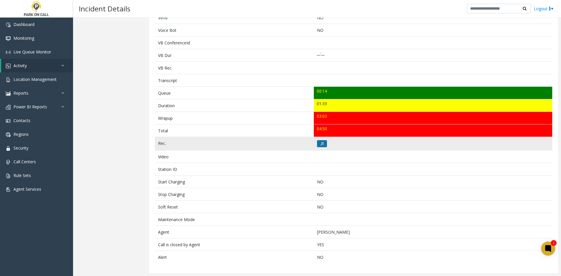
click at [320, 144] on icon at bounding box center [321, 144] width 3 height 4
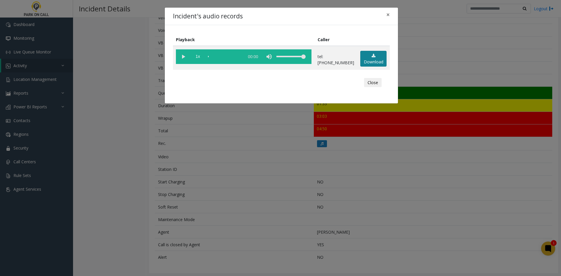
drag, startPoint x: 374, startPoint y: 59, endPoint x: 391, endPoint y: 59, distance: 16.6
click at [375, 59] on link "Download" at bounding box center [373, 59] width 26 height 16
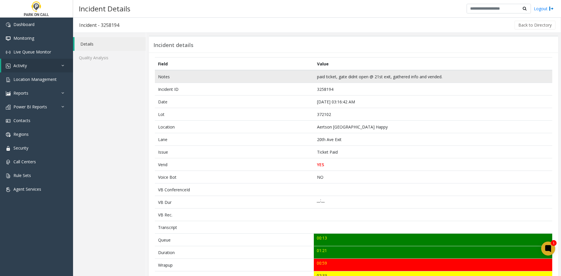
click at [158, 76] on td "Notes" at bounding box center [234, 76] width 159 height 13
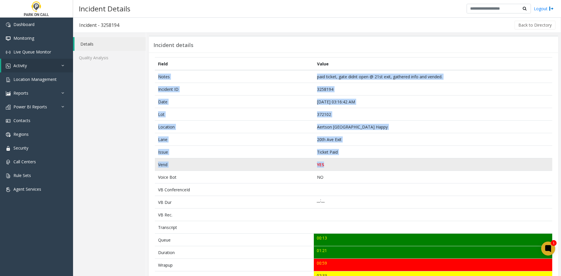
drag, startPoint x: 158, startPoint y: 76, endPoint x: 336, endPoint y: 161, distance: 197.1
click at [336, 161] on tbody "Notes paid ticket, gate didnt open @ 21st exit, gathered info and vended. Incid…" at bounding box center [353, 259] width 397 height 378
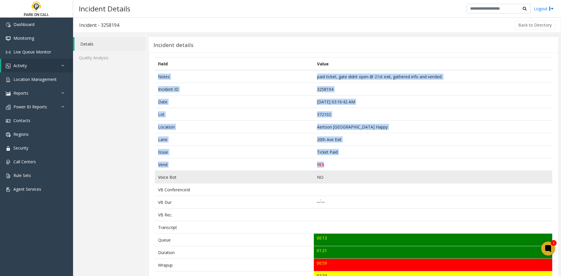
copy tbody "Notes paid ticket, gate didnt open @ 21st exit, gathered info and vended. Incid…"
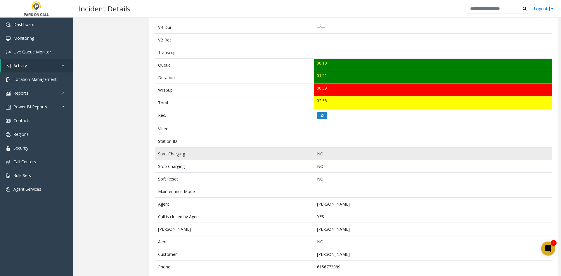
scroll to position [175, 0]
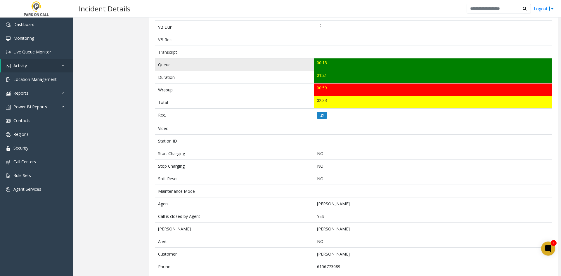
drag, startPoint x: 341, startPoint y: 100, endPoint x: 157, endPoint y: 63, distance: 187.1
click at [157, 63] on tbody "Notes paid ticket, gate didnt open @ 21st exit, gathered info and vended. Incid…" at bounding box center [353, 84] width 397 height 378
copy tbody "Queue 00:13 Duration 01:21 Wrapup 00:59 Total 02:33"
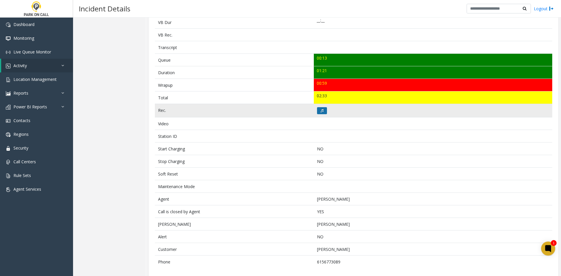
scroll to position [185, 0]
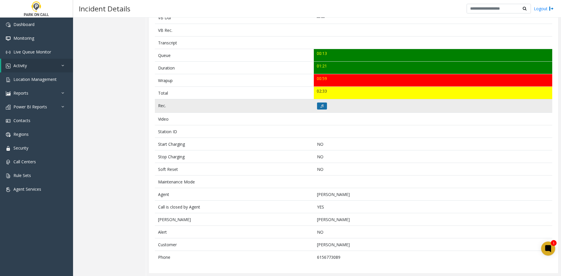
click at [320, 104] on icon at bounding box center [321, 106] width 3 height 4
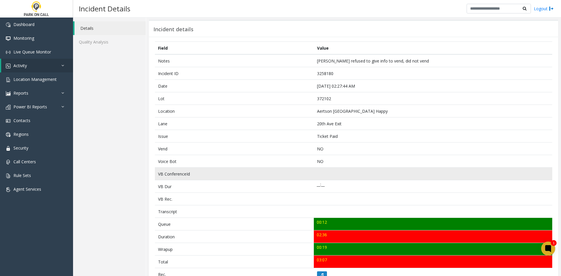
scroll to position [29, 0]
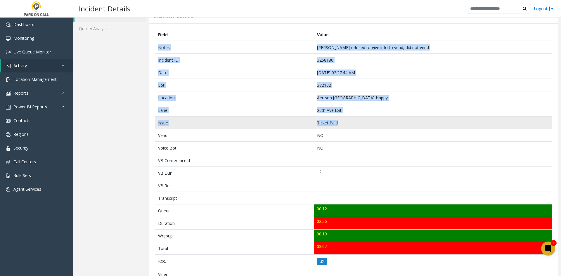
drag, startPoint x: 156, startPoint y: 44, endPoint x: 350, endPoint y: 122, distance: 209.4
click at [350, 122] on tbody "Notes [PERSON_NAME] refused to give info to vend, did not vend Incident ID 3258…" at bounding box center [353, 211] width 397 height 340
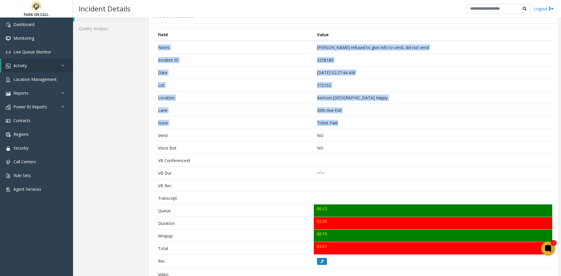
copy tbody "Notes [PERSON_NAME] refused to give info to vend, did not vend Incident ID 3258…"
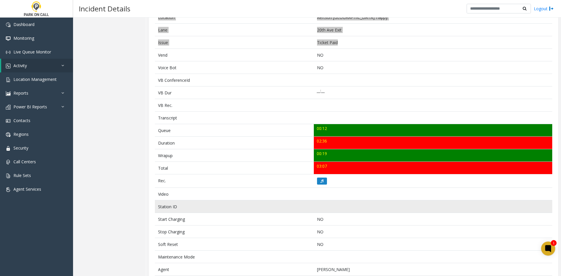
scroll to position [146, 0]
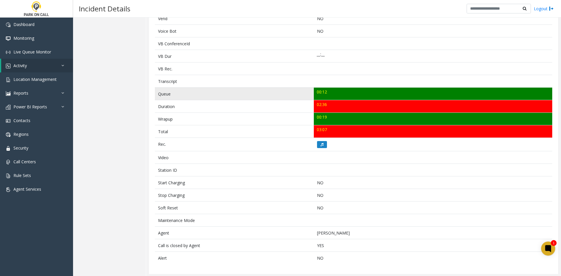
drag, startPoint x: 299, startPoint y: 122, endPoint x: 157, endPoint y: 96, distance: 144.3
click at [157, 96] on tbody "Notes [PERSON_NAME] refused to give info to vend, did not vend Incident ID 3258…" at bounding box center [353, 94] width 397 height 340
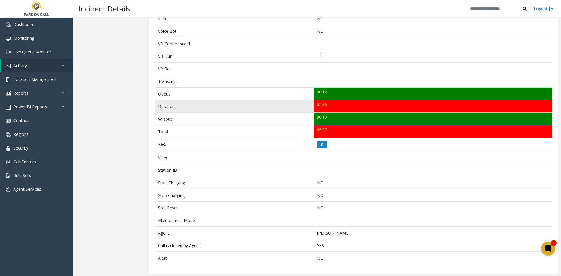
copy tbody "Queue 00:12 Duration 02:36 Wrapup 00:19 Total 03:07"
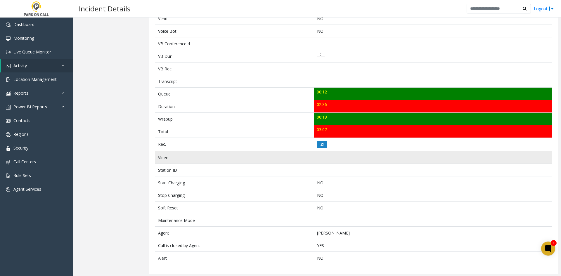
scroll to position [147, 0]
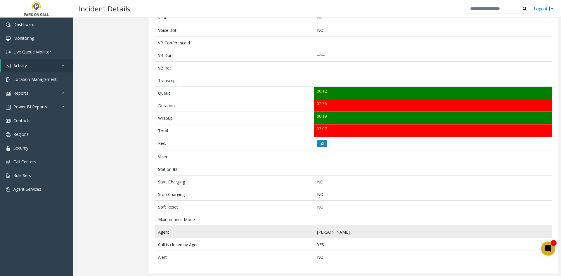
drag, startPoint x: 354, startPoint y: 233, endPoint x: 157, endPoint y: 233, distance: 196.8
click at [157, 233] on tr "Agent [PERSON_NAME]" at bounding box center [353, 232] width 397 height 13
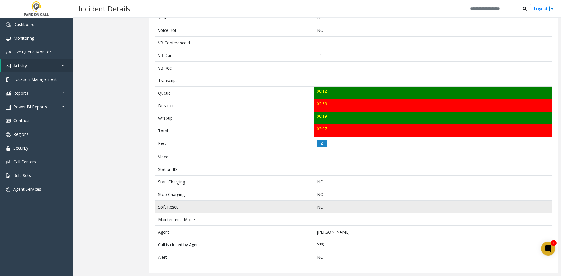
copy tr "Agent [PERSON_NAME]"
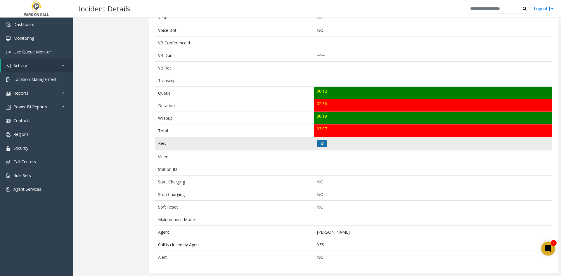
click at [320, 143] on icon at bounding box center [321, 144] width 3 height 4
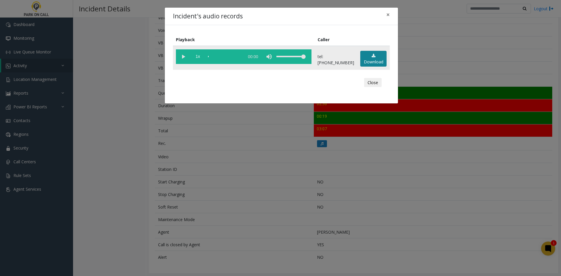
click at [377, 61] on link "Download" at bounding box center [373, 59] width 26 height 16
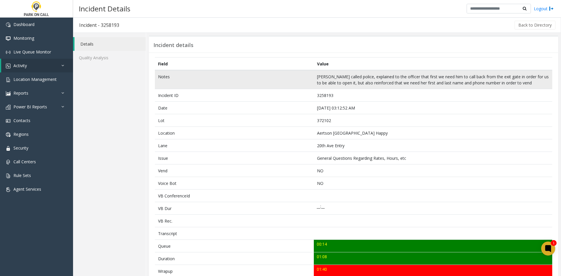
click at [156, 73] on td "Notes" at bounding box center [234, 79] width 159 height 19
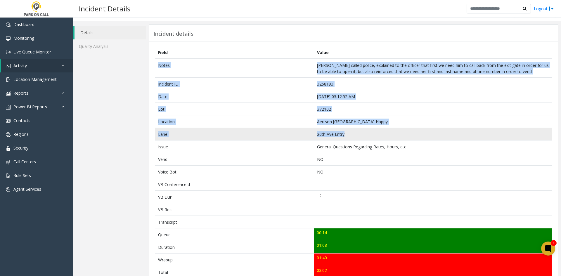
scroll to position [29, 0]
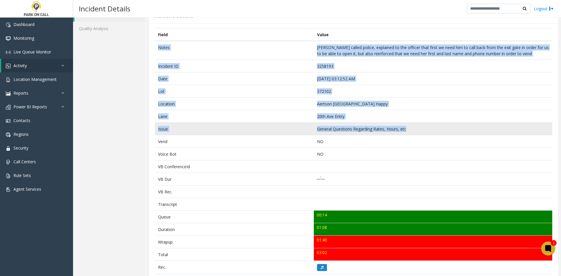
drag, startPoint x: 156, startPoint y: 73, endPoint x: 424, endPoint y: 126, distance: 273.5
click at [424, 126] on tbody "Notes Previous [PERSON_NAME] called police, explained to the officer that first…" at bounding box center [353, 214] width 397 height 346
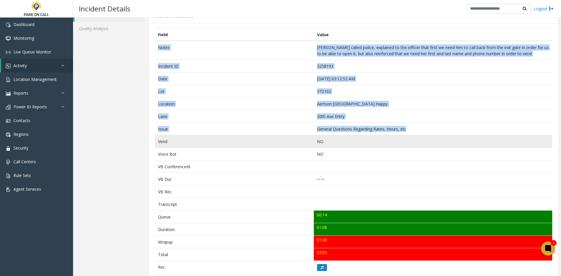
copy tbody "Notes Previous [PERSON_NAME] called police, explained to the officer that first…"
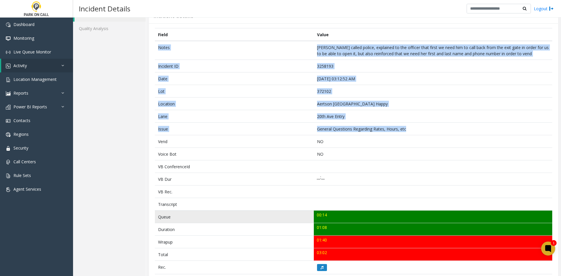
drag, startPoint x: 341, startPoint y: 253, endPoint x: 161, endPoint y: 217, distance: 183.6
click at [161, 217] on tbody "Notes Previous [PERSON_NAME] called police, explained to the officer that first…" at bounding box center [353, 214] width 397 height 346
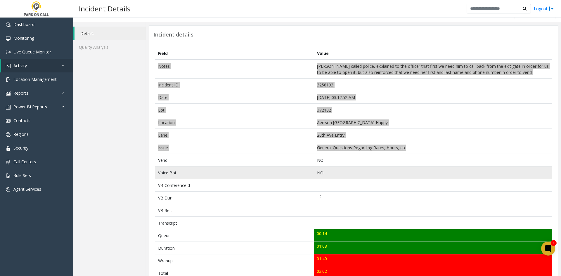
scroll to position [0, 0]
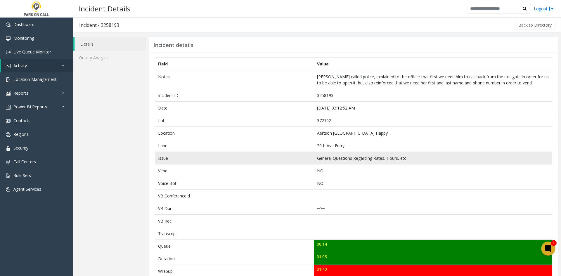
click at [418, 155] on td "General Questions Regarding Rates, Hours, etc" at bounding box center [433, 158] width 238 height 13
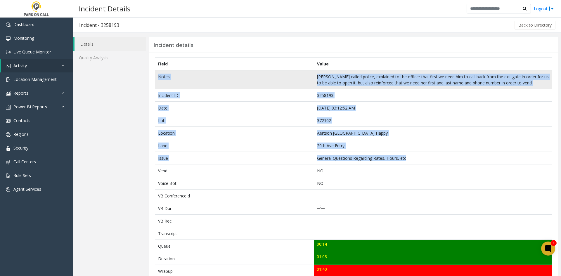
drag, startPoint x: 418, startPoint y: 155, endPoint x: 213, endPoint y: 103, distance: 211.9
click at [155, 78] on tbody "Notes Previous [PERSON_NAME] called police, explained to the officer that first…" at bounding box center [353, 243] width 397 height 346
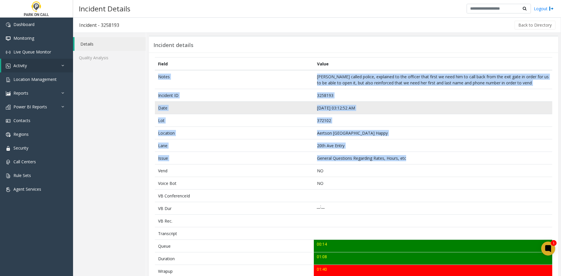
copy tbody "Notes Previous [PERSON_NAME] called police, explained to the officer that first…"
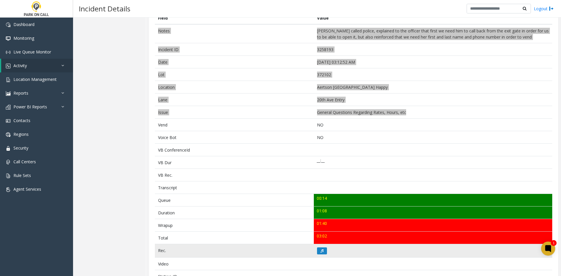
scroll to position [117, 0]
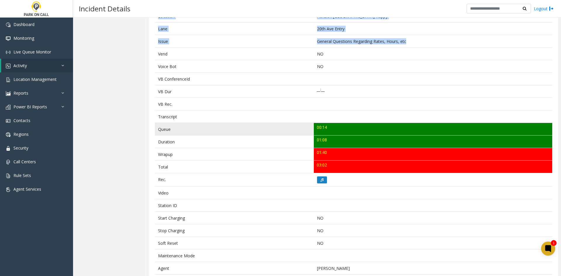
drag, startPoint x: 339, startPoint y: 166, endPoint x: 156, endPoint y: 128, distance: 187.1
click at [156, 128] on tbody "Notes Previous [PERSON_NAME] called police, explained to the officer that first…" at bounding box center [353, 126] width 397 height 346
copy tbody "Queue 00:14 Duration 01:08 Wrapup 01:40 Total 03:02"
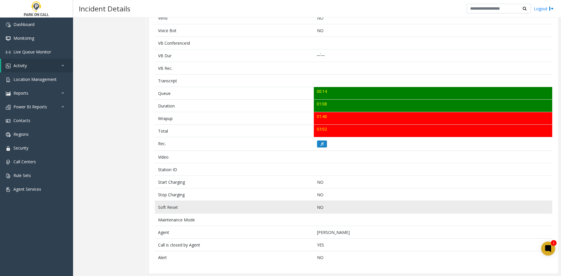
scroll to position [153, 0]
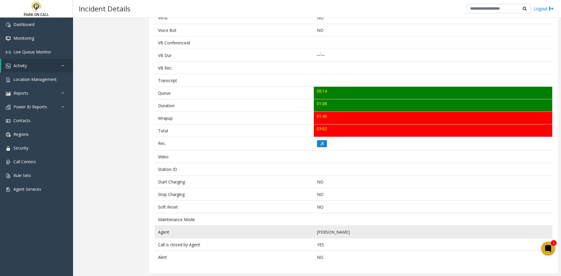
drag, startPoint x: 351, startPoint y: 235, endPoint x: 158, endPoint y: 234, distance: 193.0
click at [158, 234] on tr "Agent [PERSON_NAME]" at bounding box center [353, 232] width 397 height 13
copy tr "Agent [PERSON_NAME]"
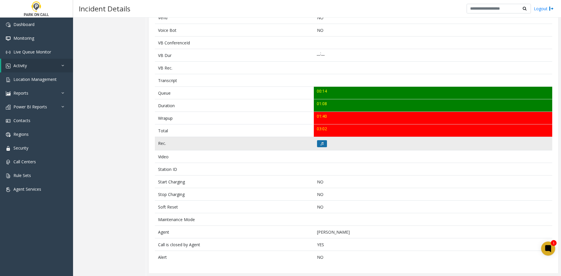
click at [320, 142] on icon at bounding box center [321, 144] width 3 height 4
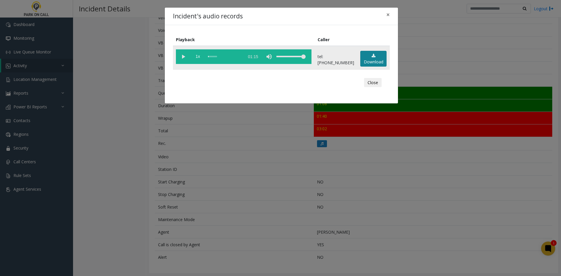
click at [369, 61] on link "Download" at bounding box center [373, 59] width 26 height 16
